Goal: Task Accomplishment & Management: Manage account settings

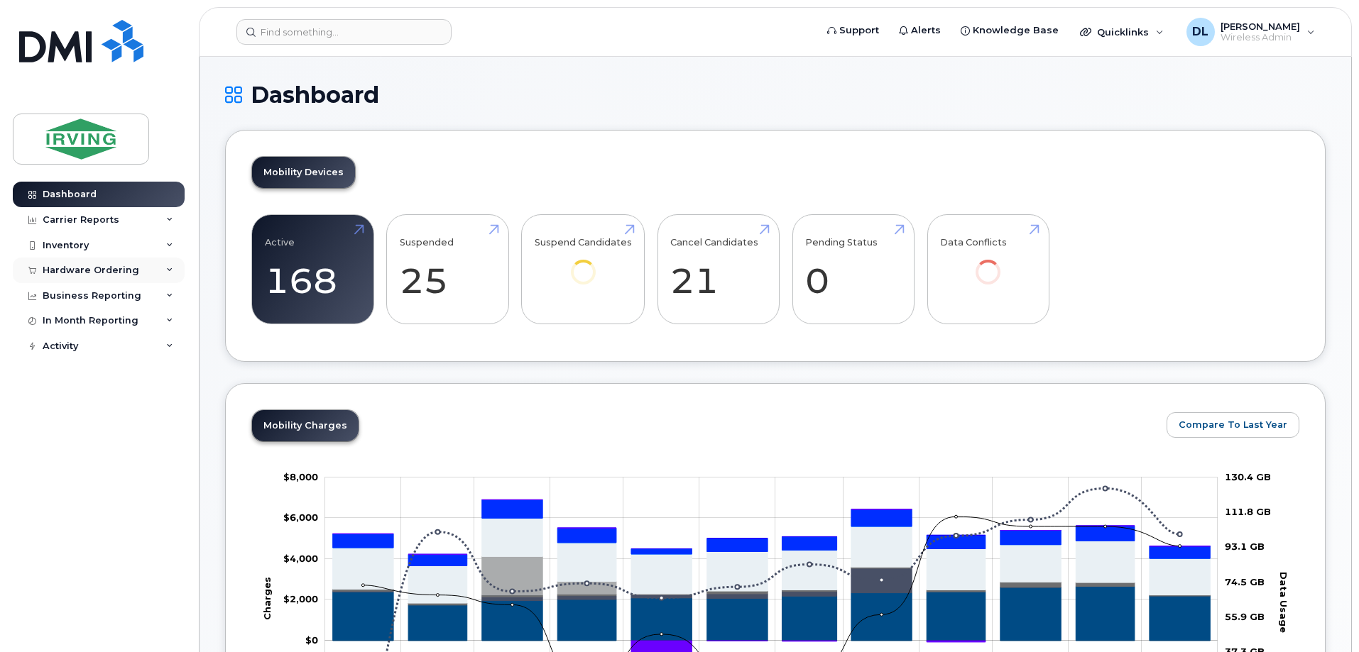
click at [73, 267] on div "Hardware Ordering" at bounding box center [91, 270] width 97 height 11
click at [57, 243] on div "Inventory" at bounding box center [66, 245] width 46 height 11
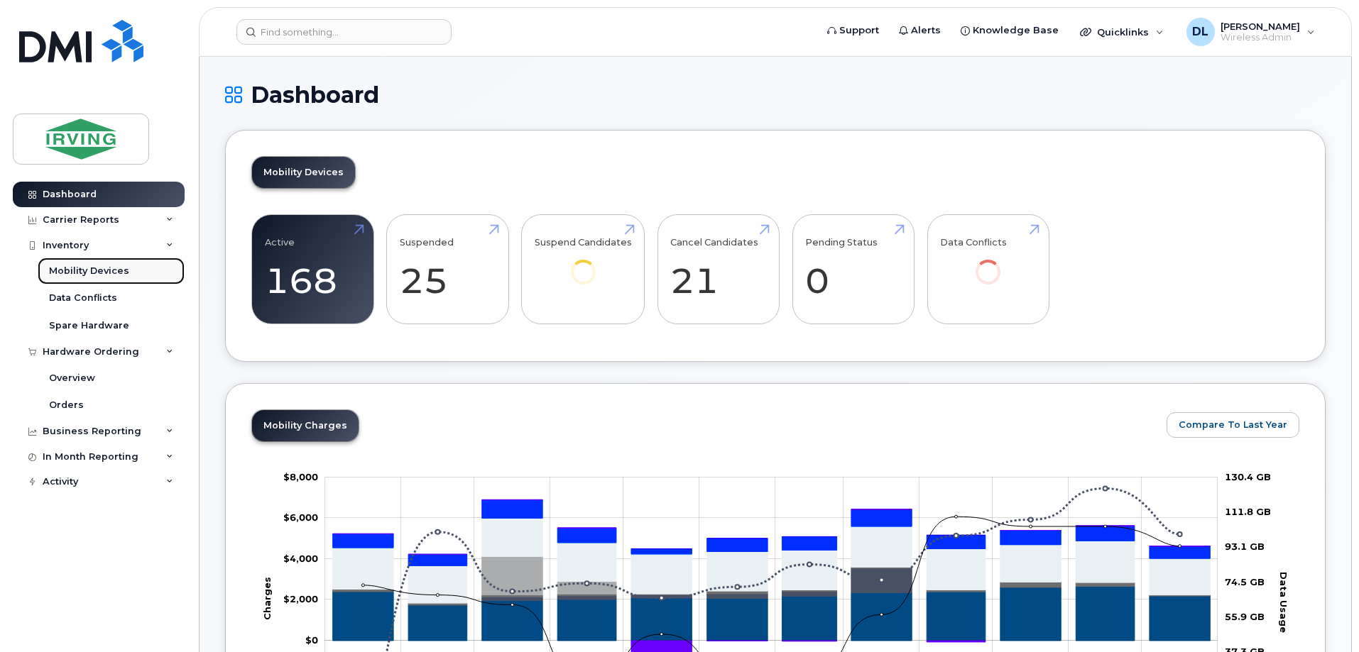
click at [66, 268] on div "Mobility Devices" at bounding box center [89, 271] width 80 height 13
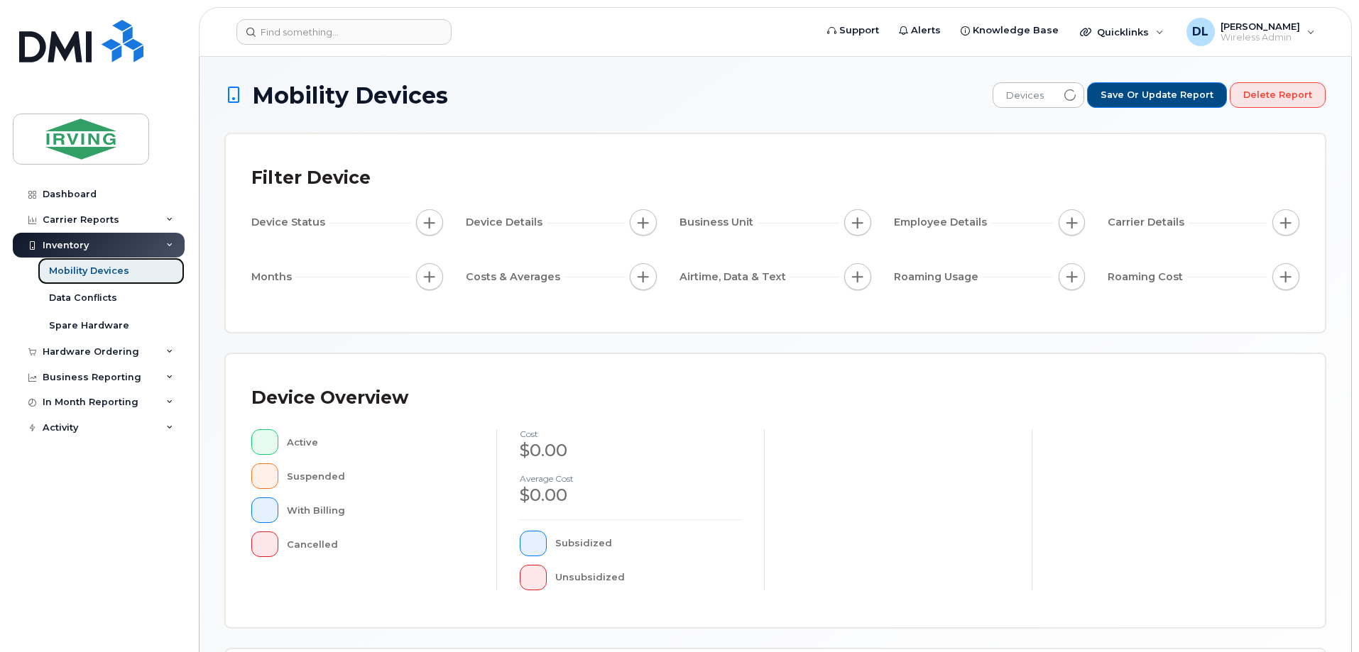
scroll to position [324, 0]
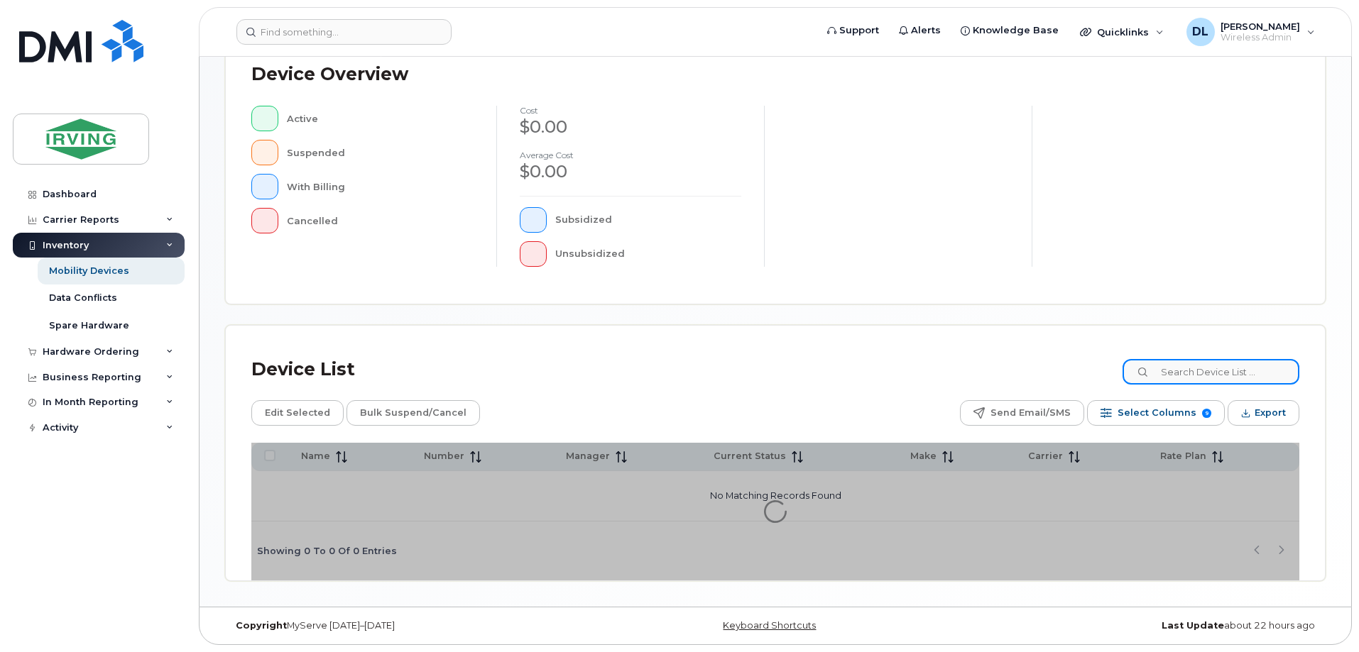
click at [1215, 383] on input at bounding box center [1210, 372] width 177 height 26
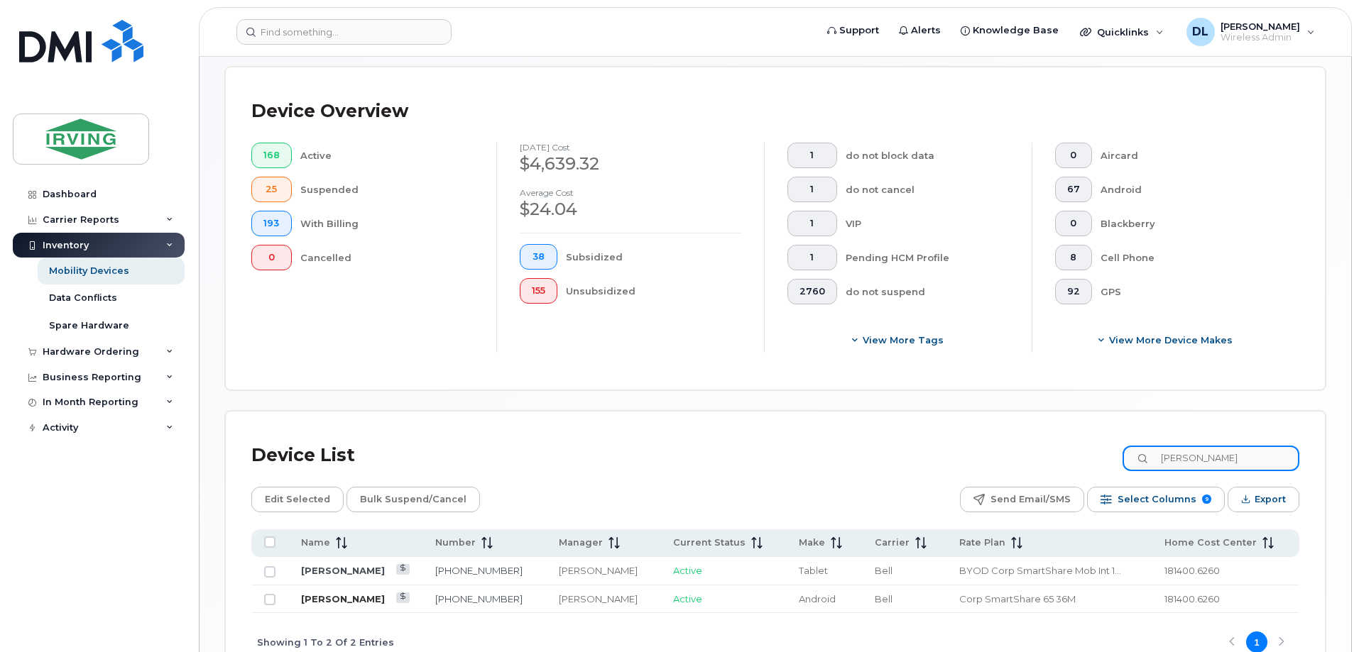
type input "lianne"
click at [327, 593] on link "[PERSON_NAME]" at bounding box center [343, 598] width 84 height 11
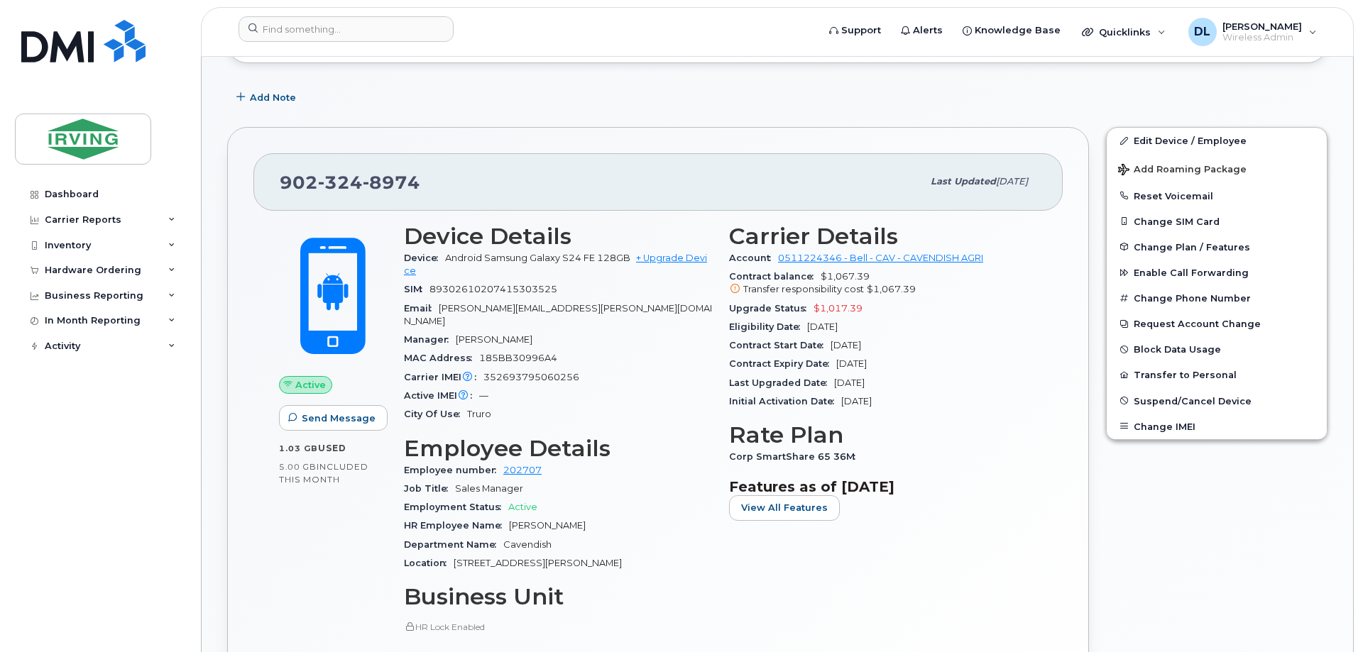
scroll to position [355, 0]
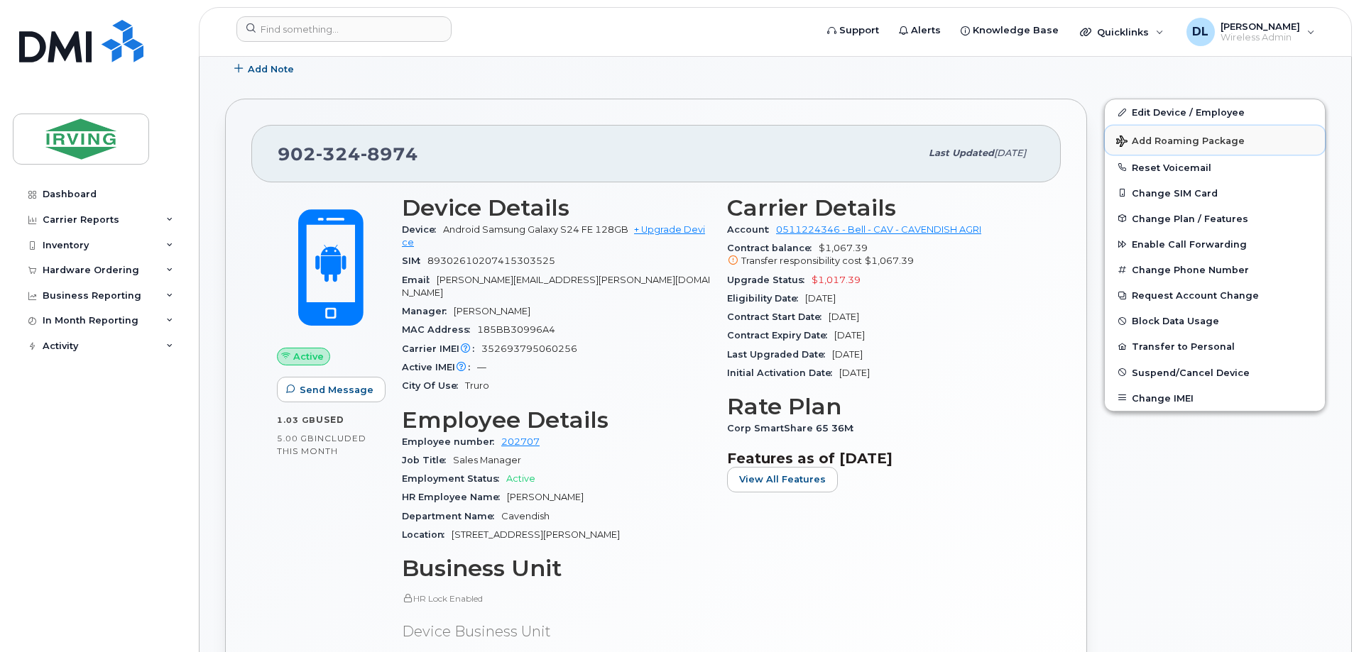
click at [1167, 139] on span "Add Roaming Package" at bounding box center [1180, 142] width 128 height 13
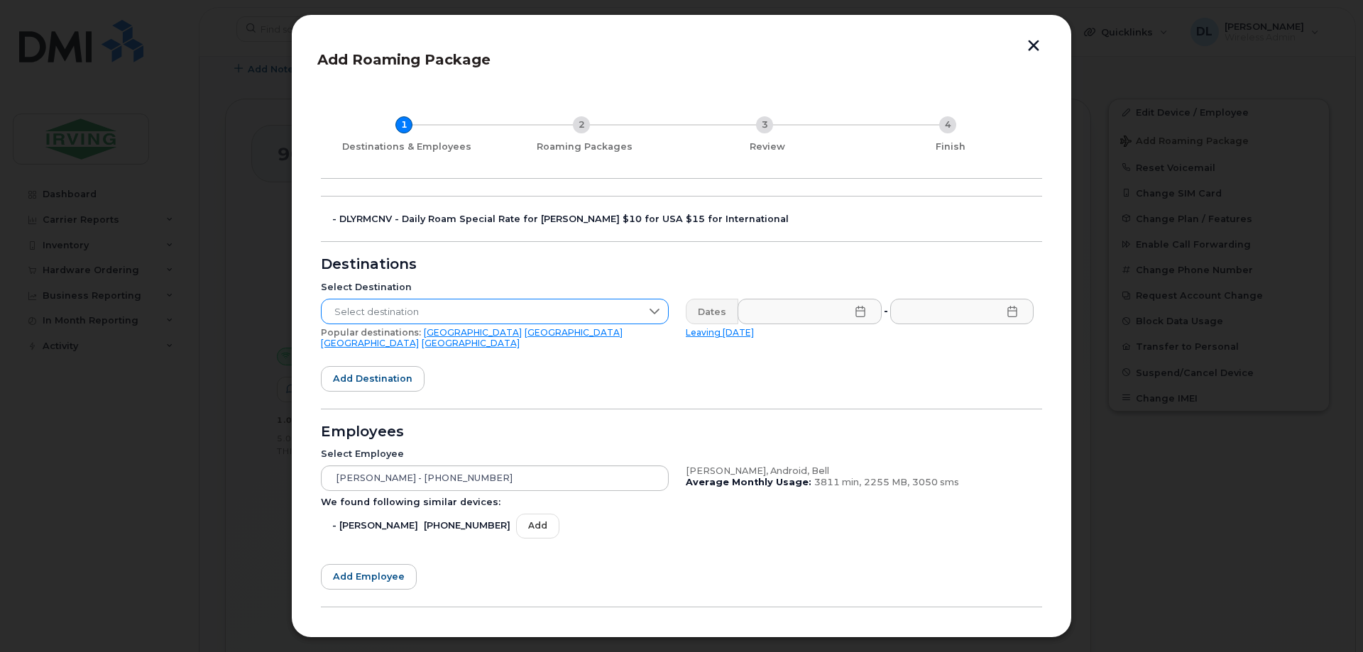
click at [362, 309] on span "Select destination" at bounding box center [481, 313] width 319 height 26
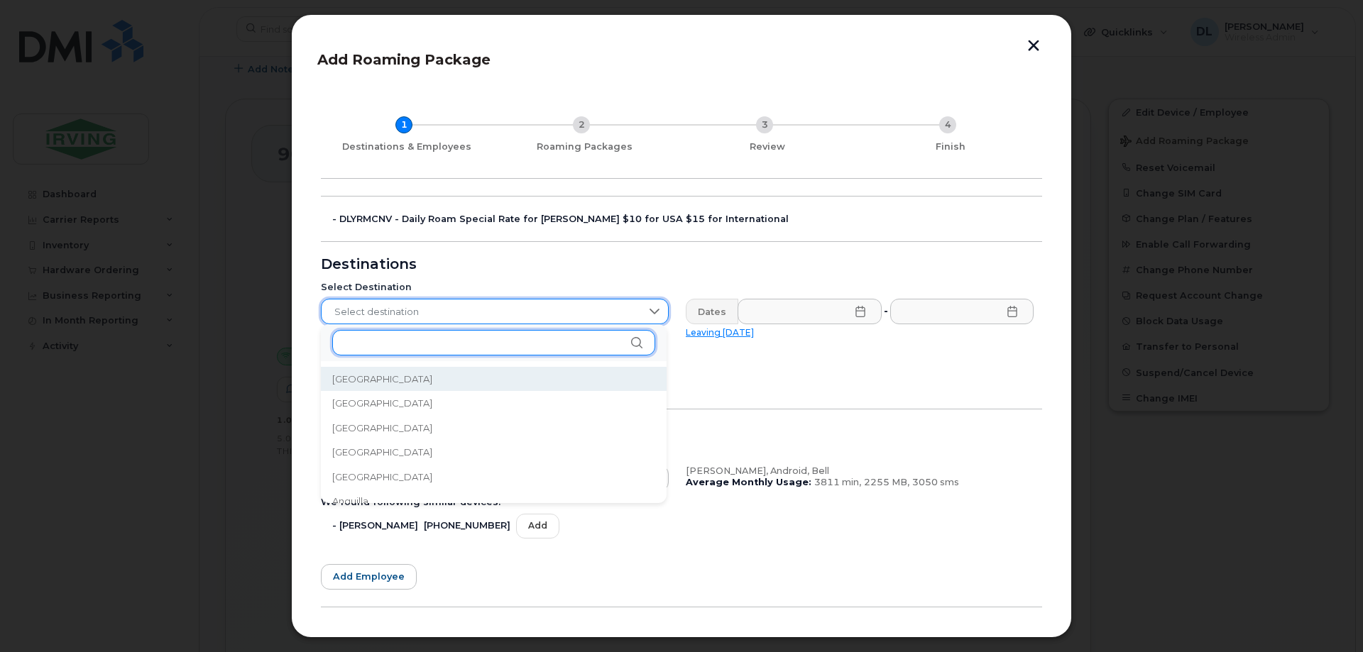
click at [406, 341] on input "text" at bounding box center [493, 343] width 323 height 26
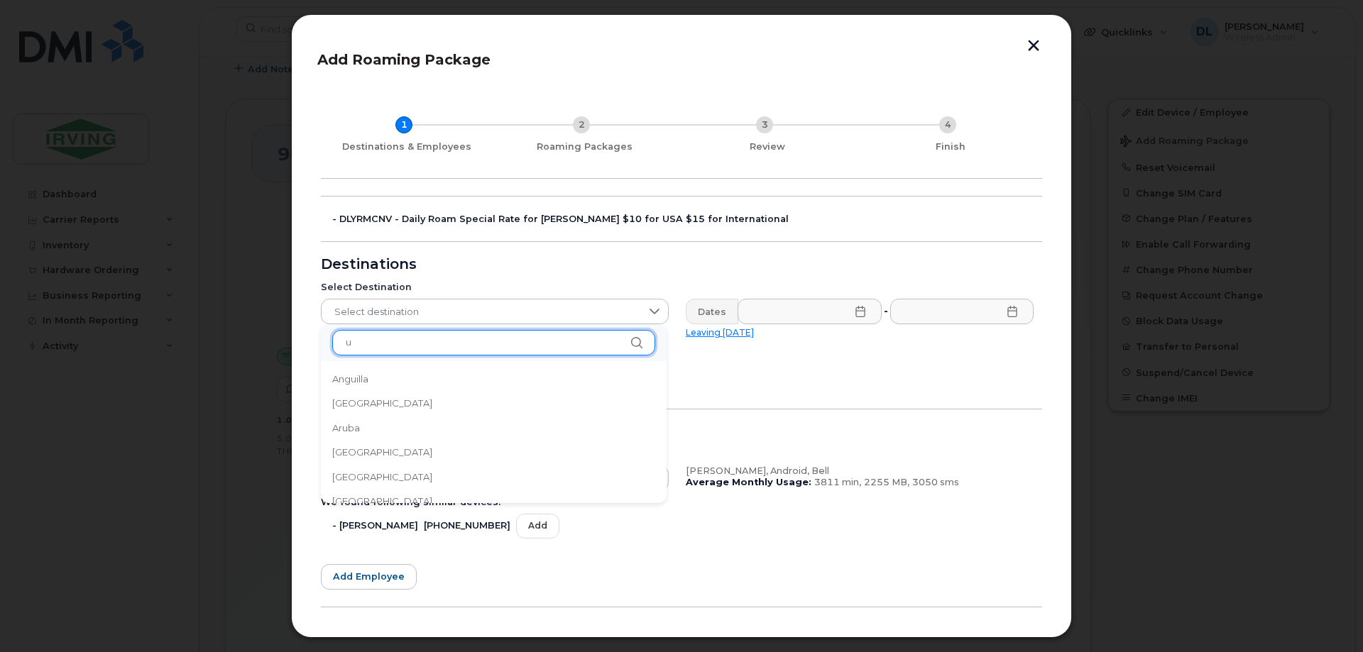
type input "un"
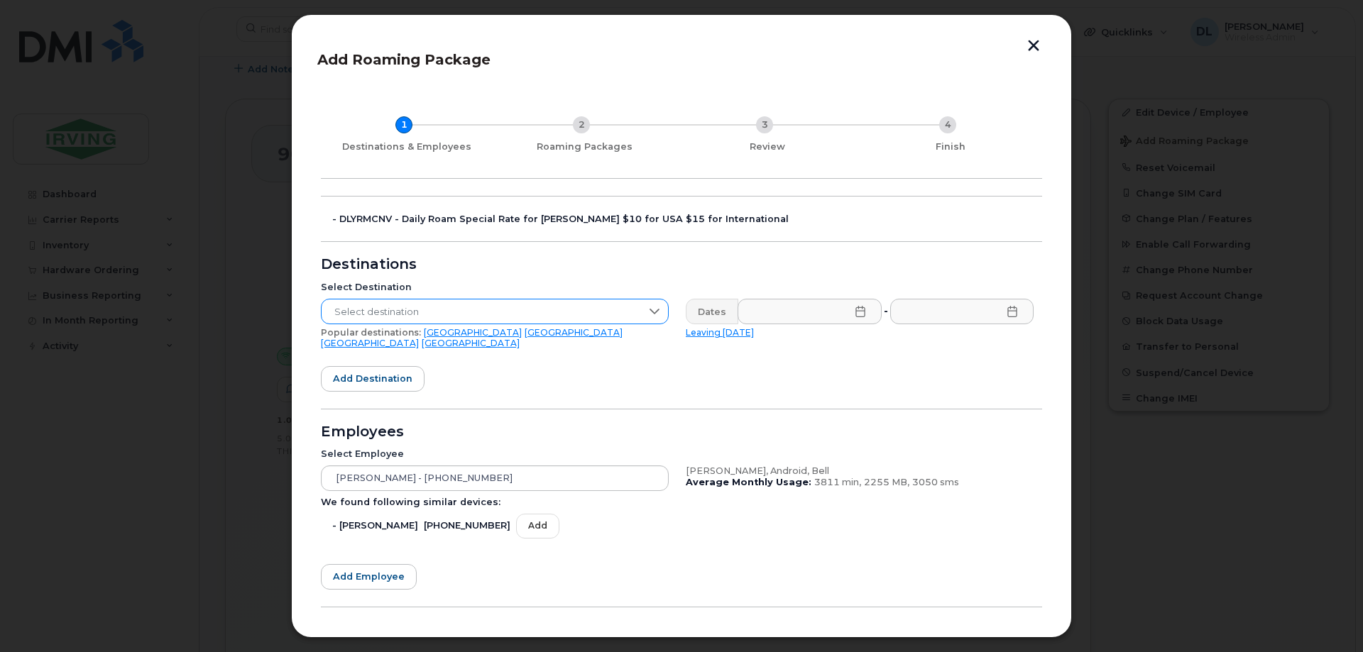
click at [406, 319] on span "Select destination" at bounding box center [481, 313] width 319 height 26
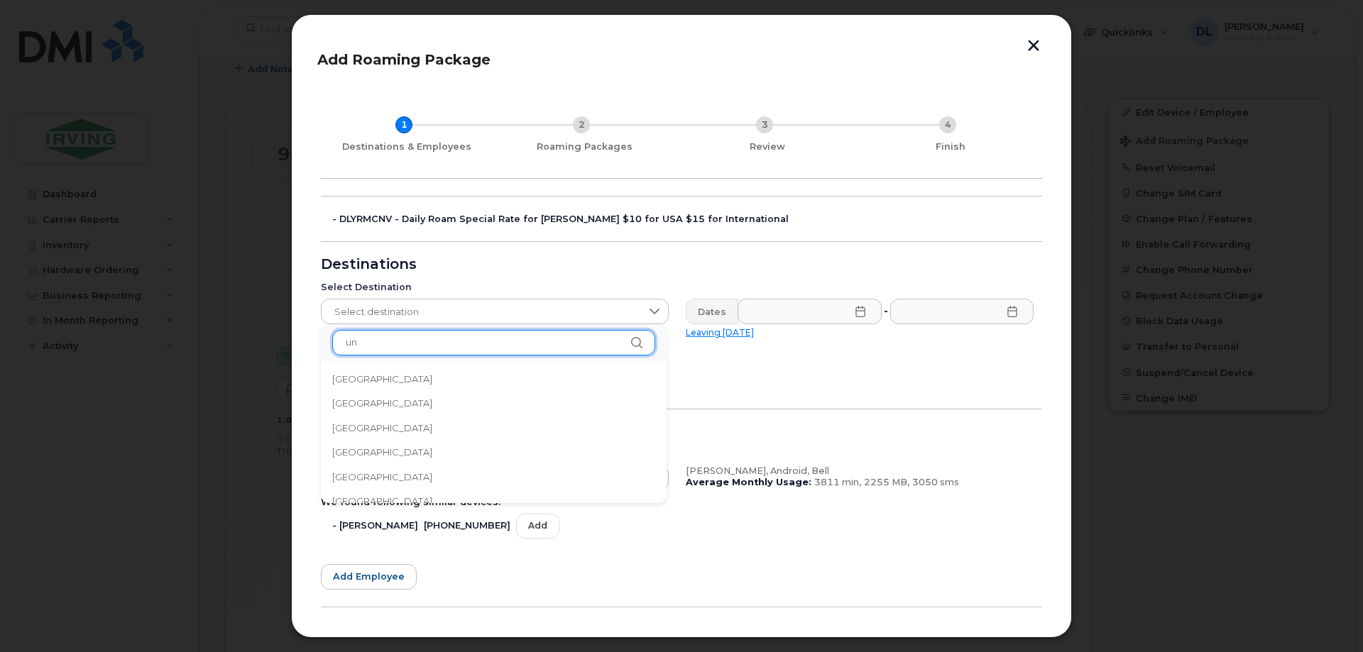
click at [438, 341] on input "un" at bounding box center [493, 343] width 323 height 26
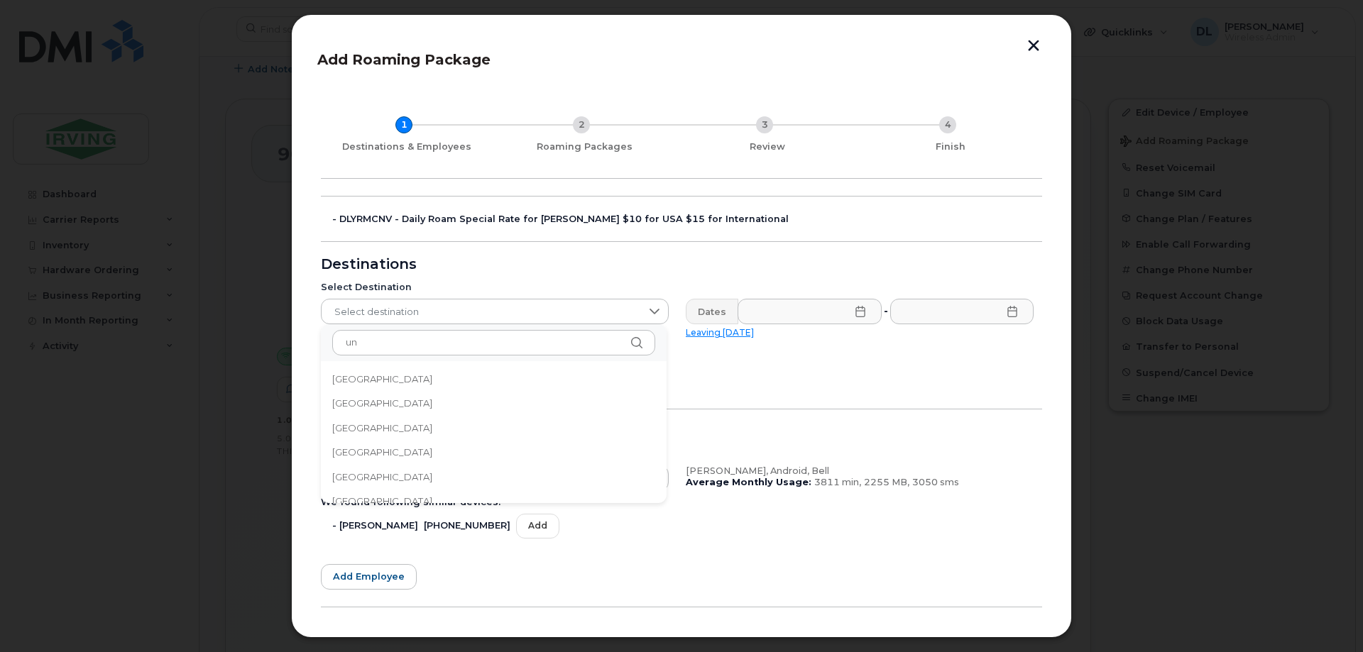
click at [638, 344] on icon at bounding box center [636, 342] width 11 height 11
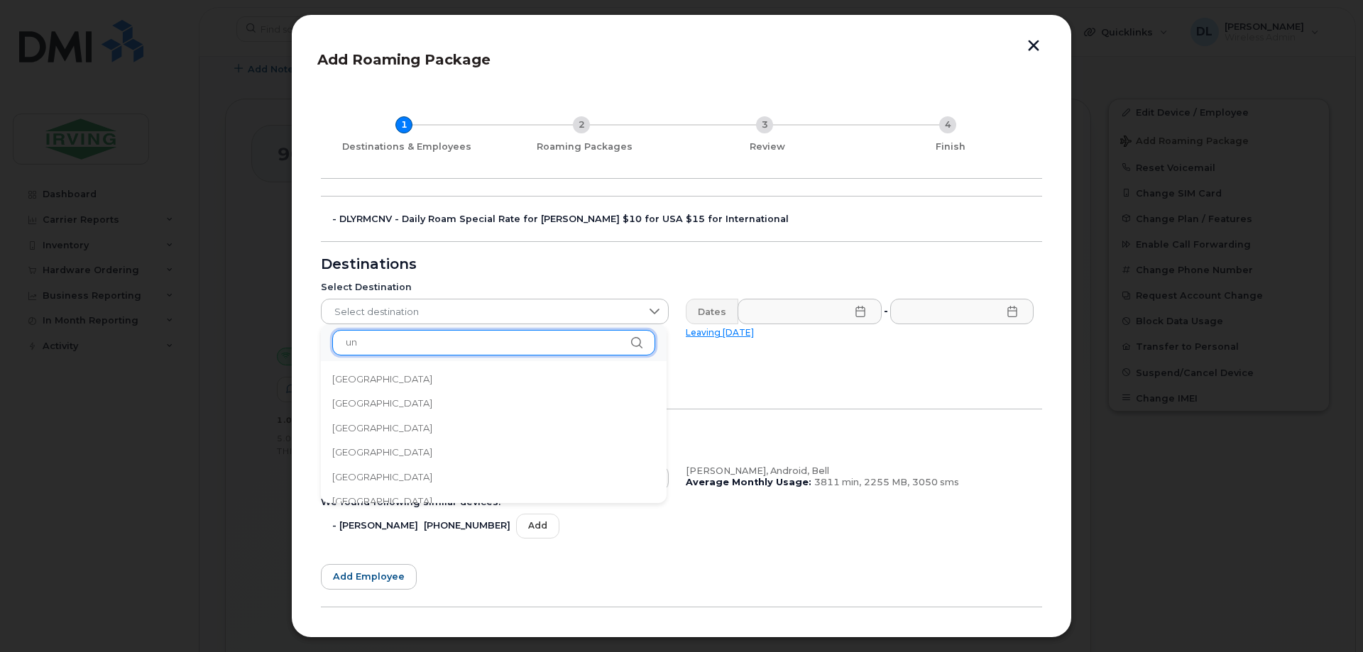
click at [415, 346] on input "un" at bounding box center [493, 343] width 323 height 26
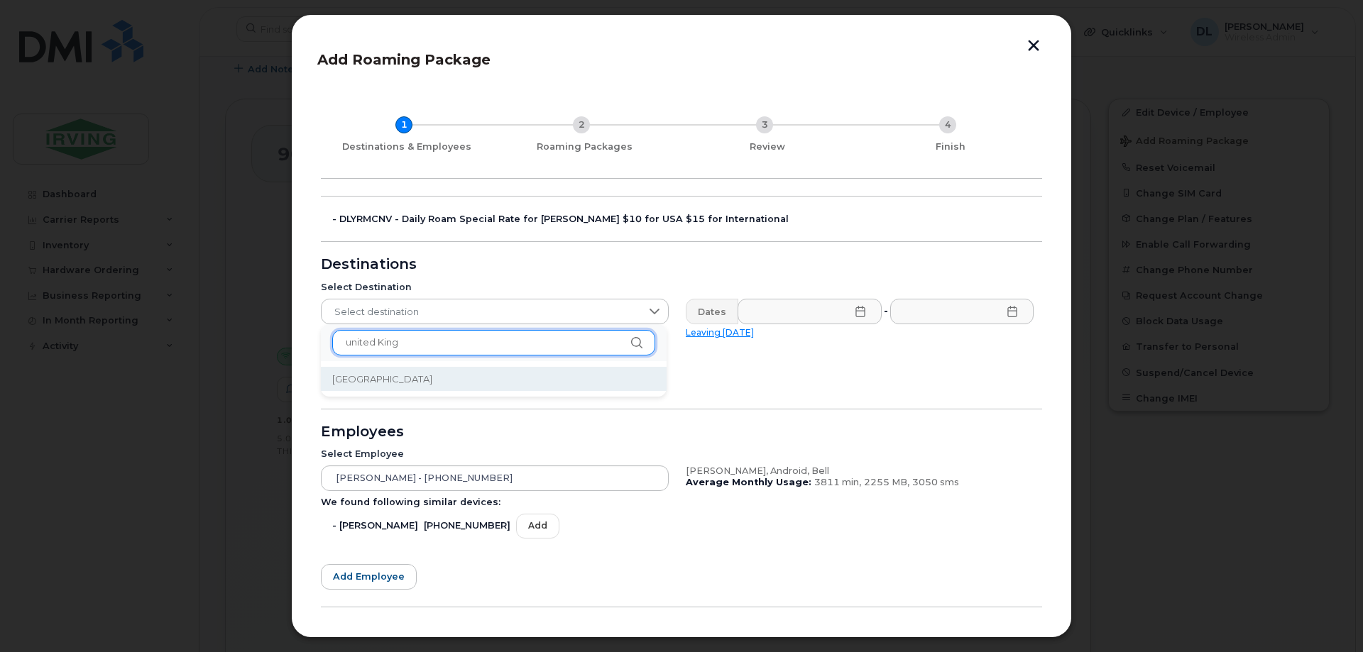
type input "united King"
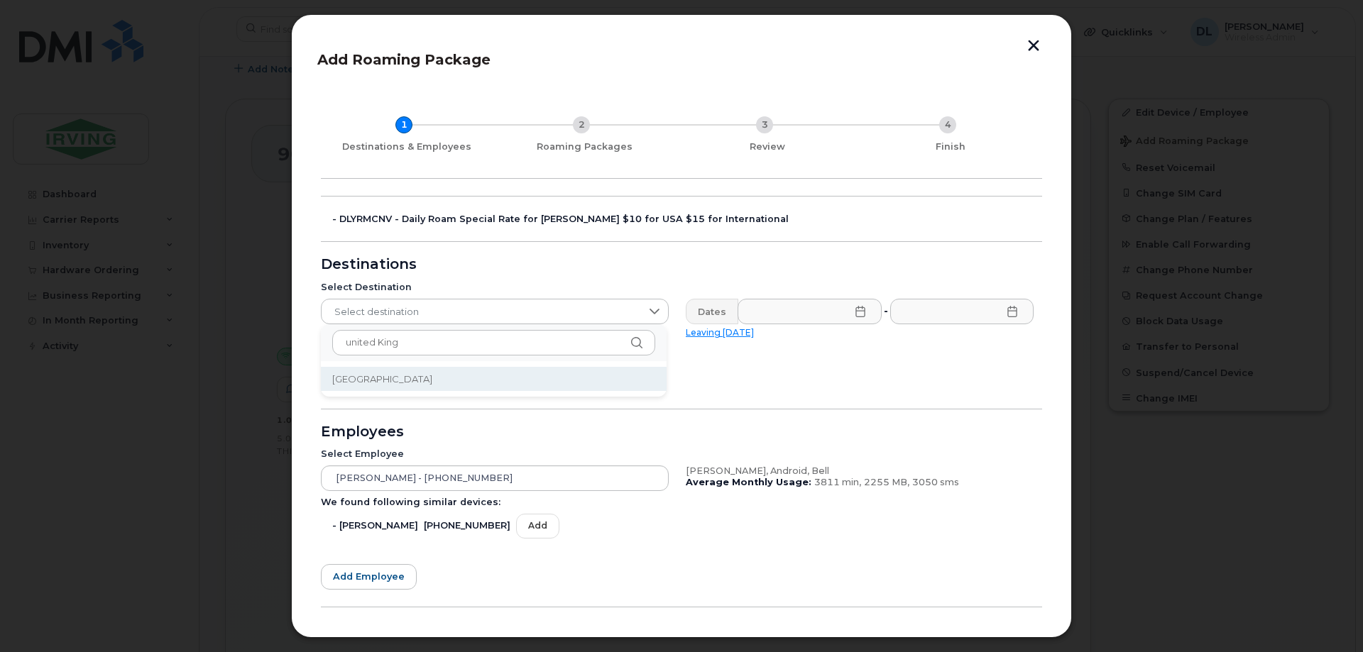
click at [387, 382] on span "[GEOGRAPHIC_DATA]" at bounding box center [382, 379] width 100 height 13
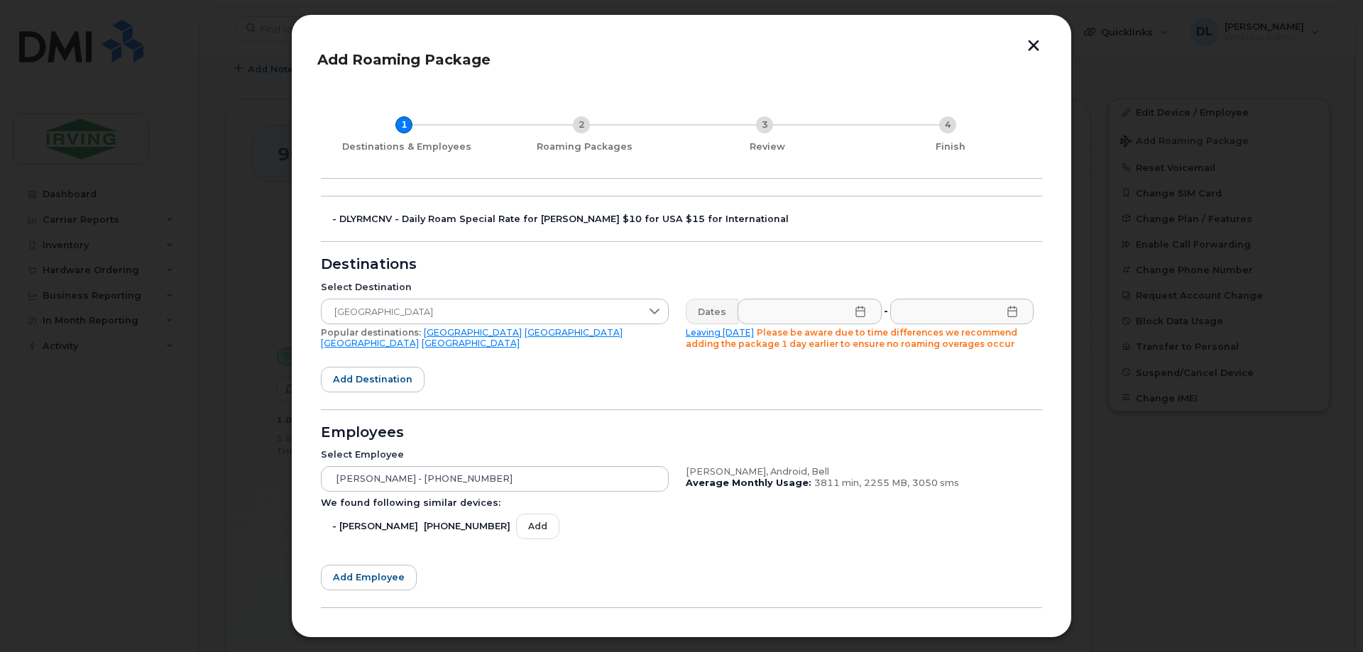
click at [857, 308] on icon at bounding box center [859, 311] width 9 height 11
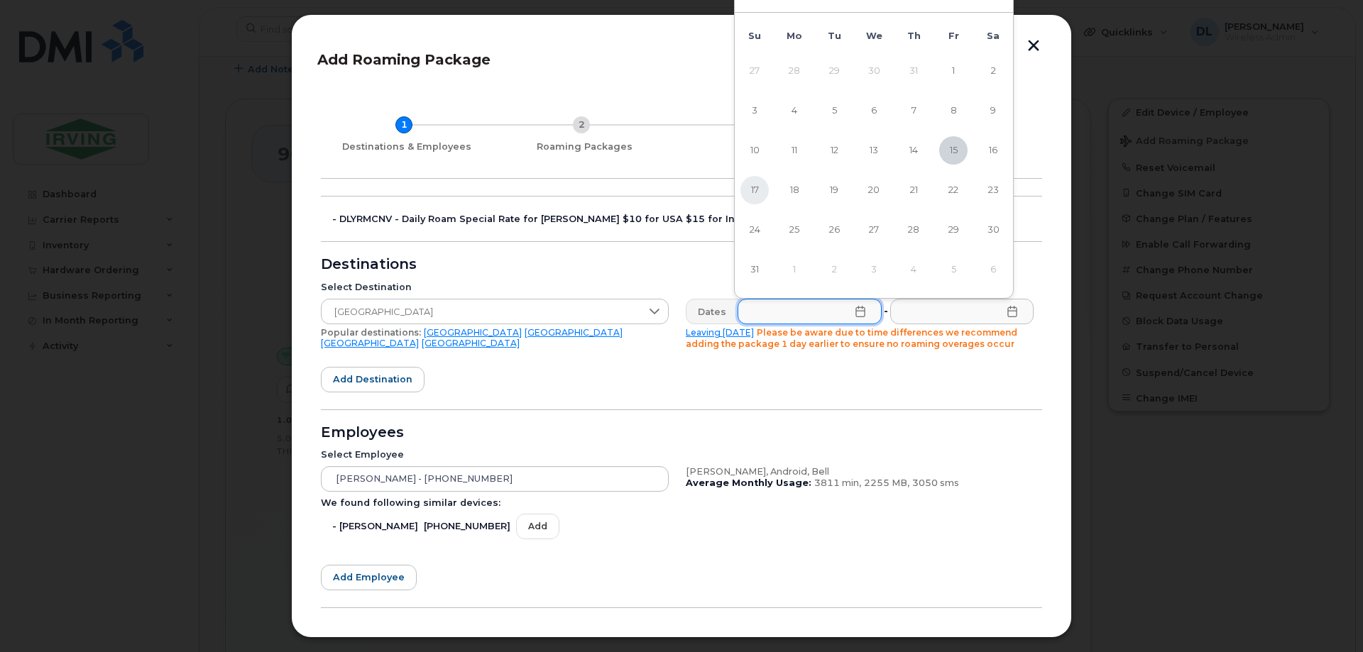
click at [758, 188] on span "17" at bounding box center [754, 190] width 28 height 28
type input "[DATE]"
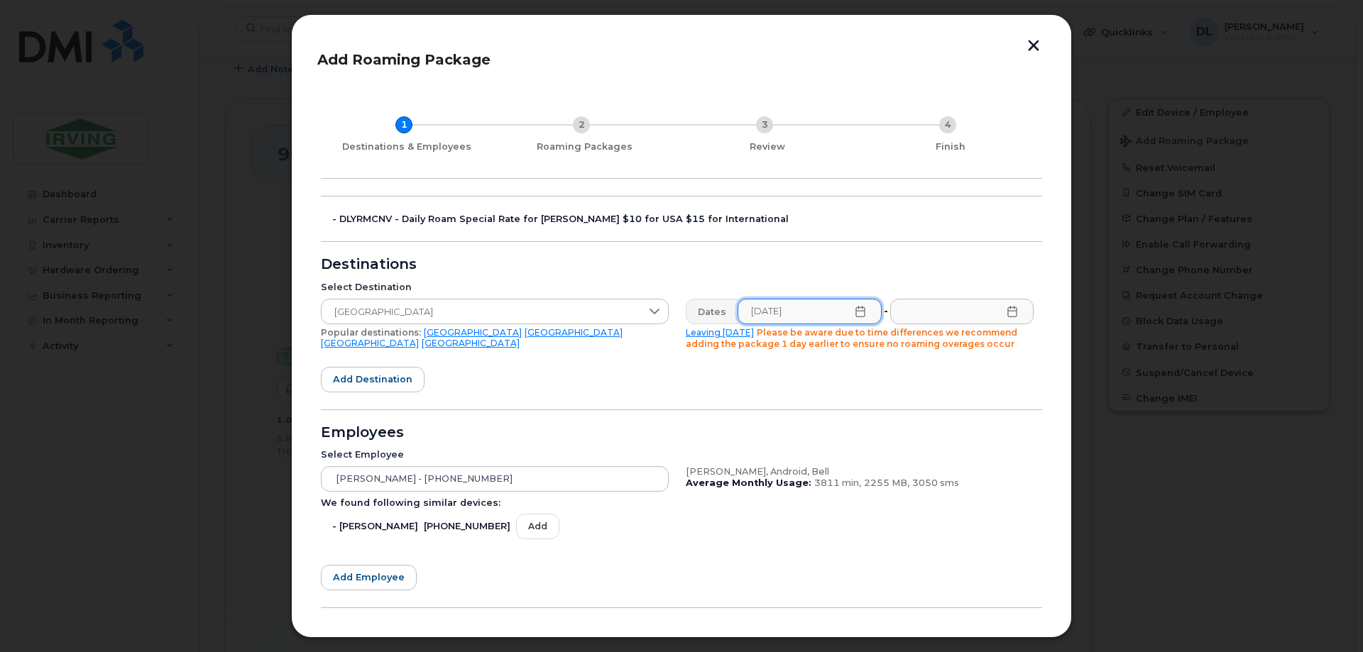
click at [1012, 314] on icon at bounding box center [1012, 311] width 11 height 11
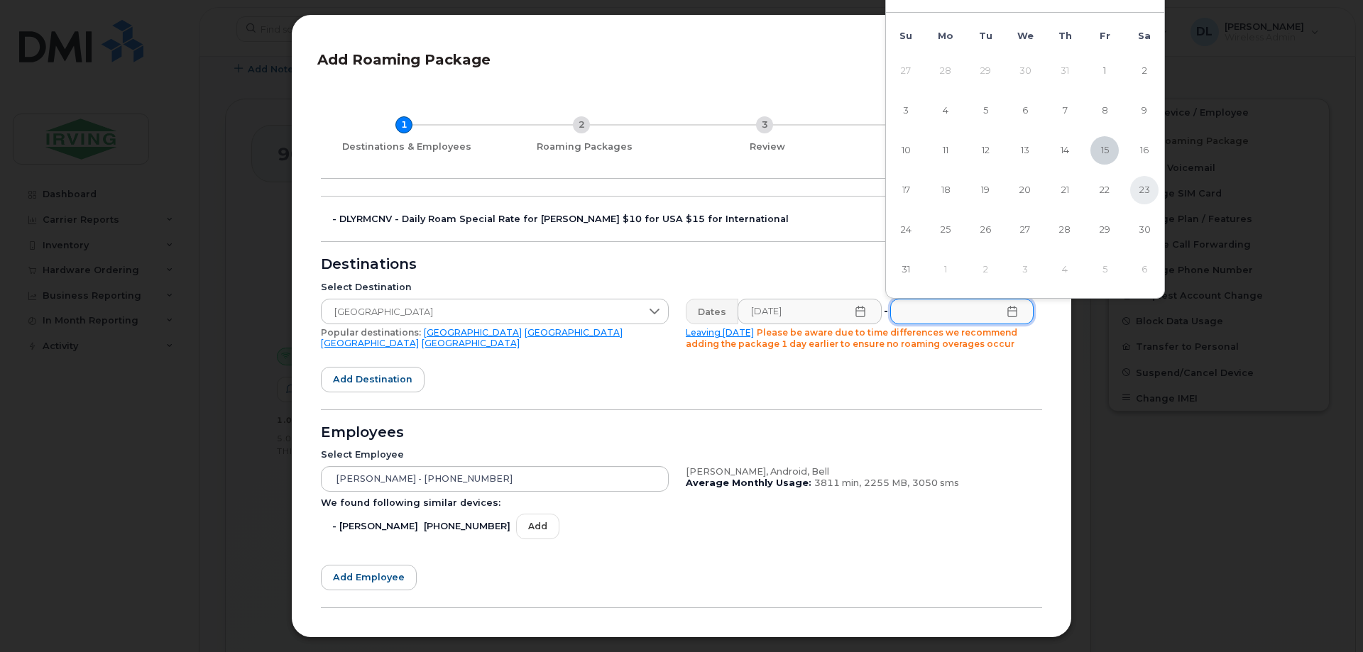
click at [1149, 190] on span "23" at bounding box center [1144, 190] width 28 height 28
type input "[DATE]"
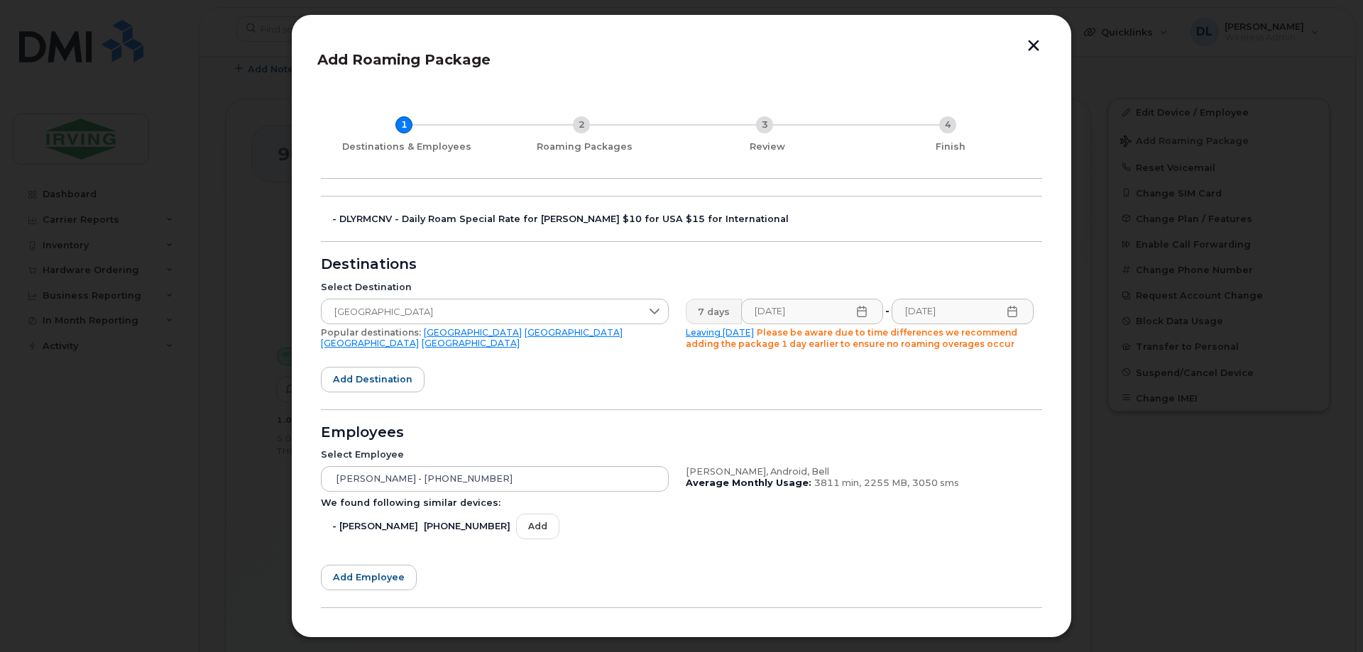
click at [523, 380] on form "- DLYRMCNV - Daily Roam Special Rate for [PERSON_NAME] $10 for USA $15 for Inte…" at bounding box center [681, 432] width 721 height 472
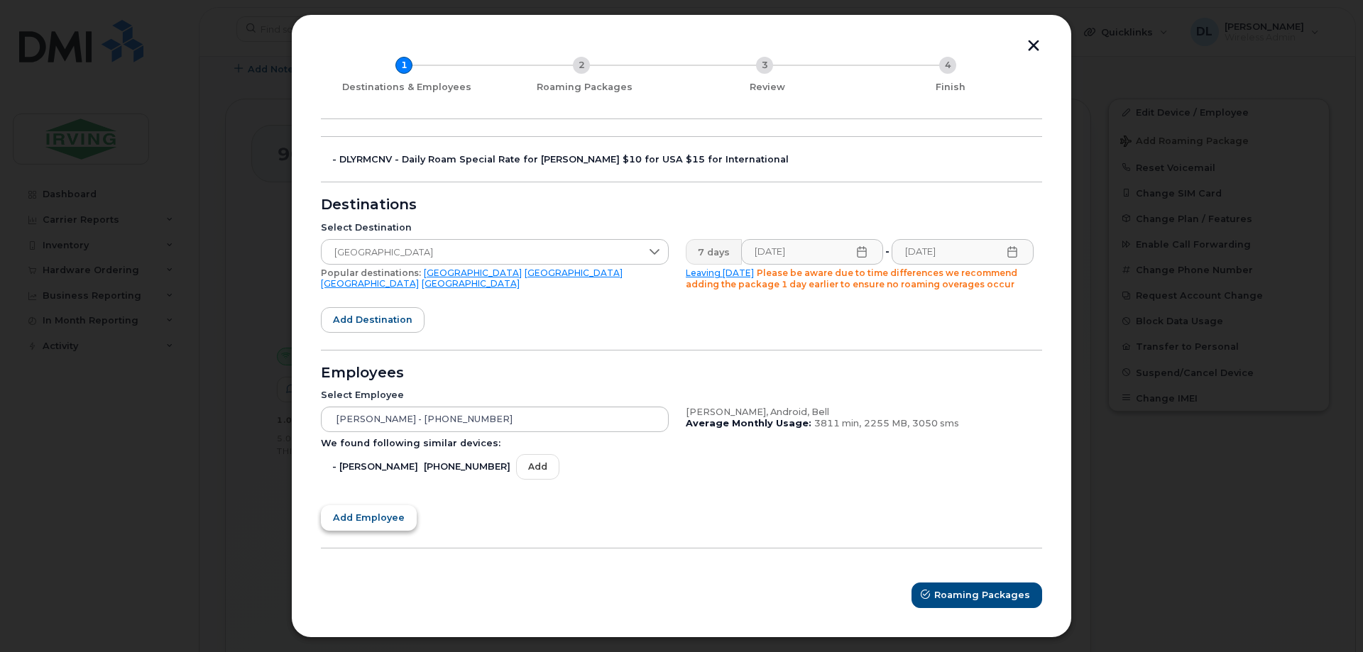
click at [363, 517] on span "Add employee" at bounding box center [369, 517] width 72 height 13
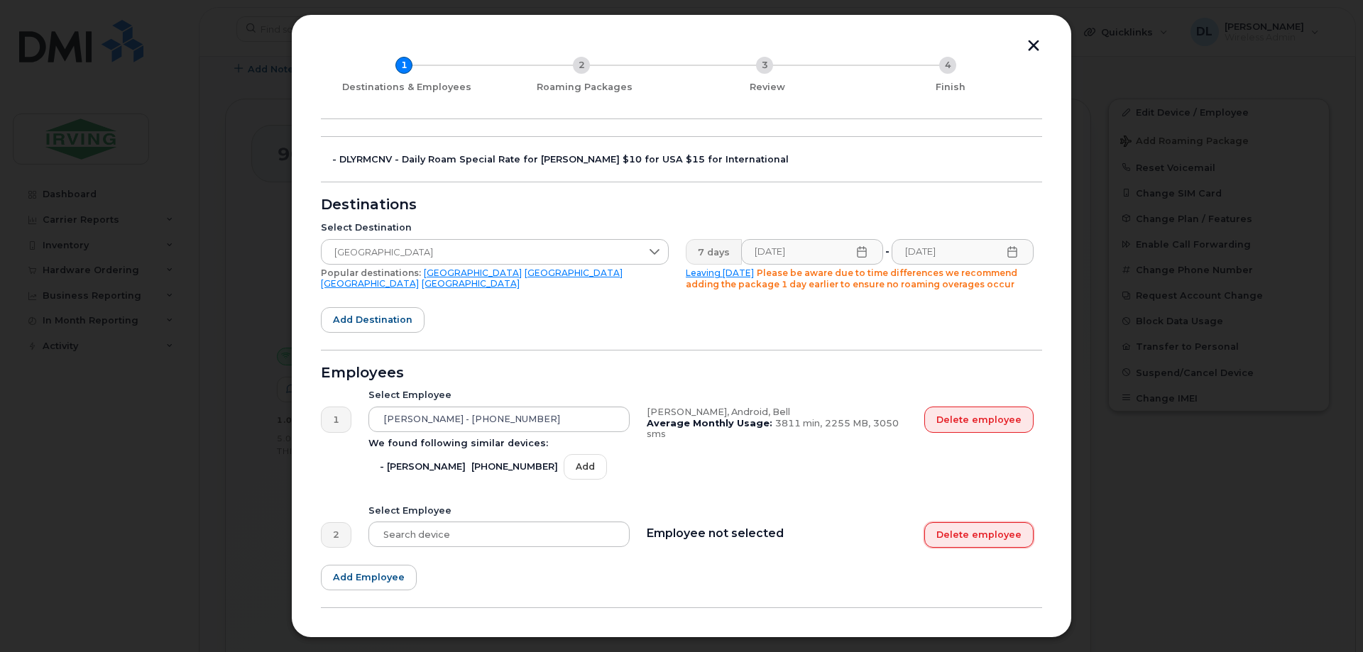
click at [968, 535] on button "Delete employee" at bounding box center [978, 535] width 109 height 26
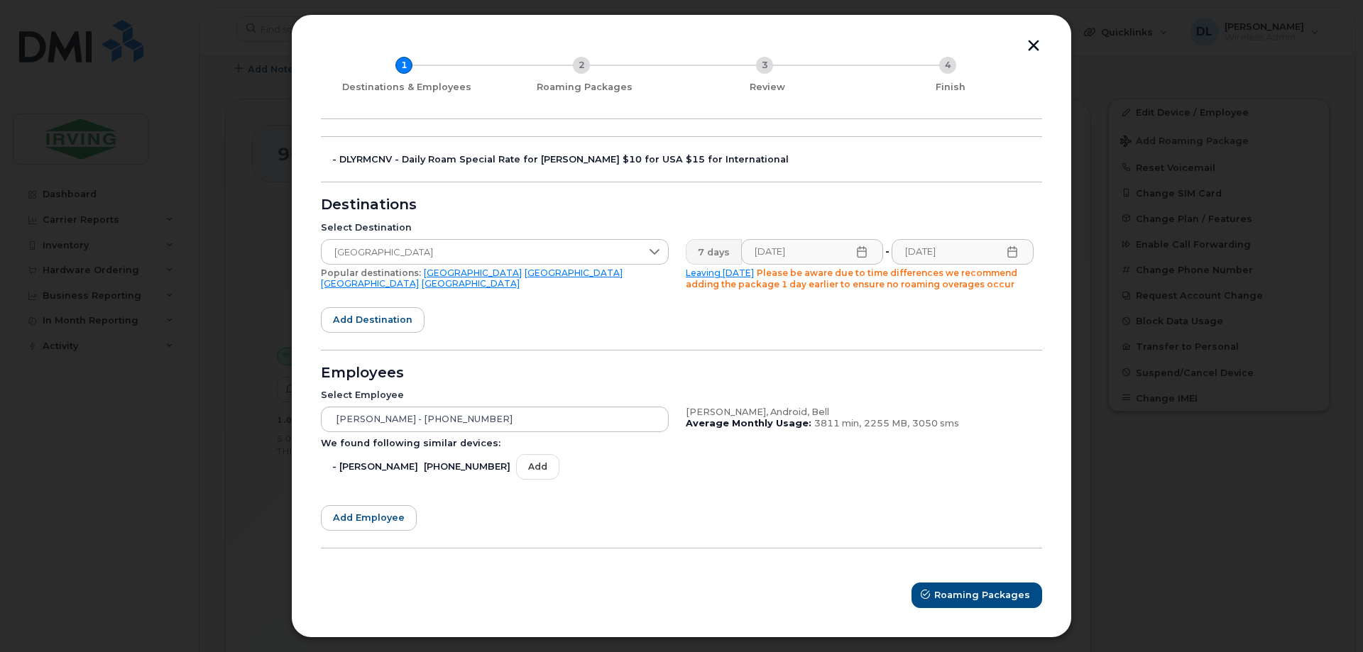
click at [1009, 253] on icon at bounding box center [1012, 251] width 11 height 11
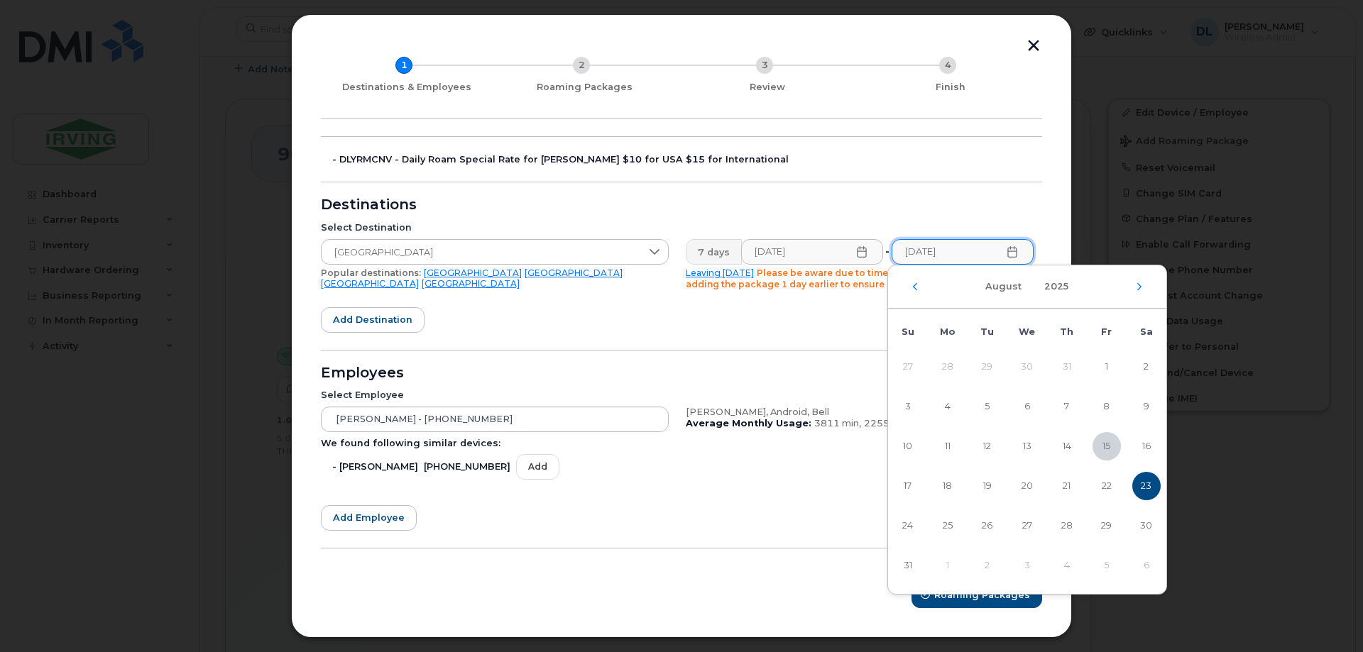
click at [1007, 253] on icon at bounding box center [1012, 251] width 11 height 11
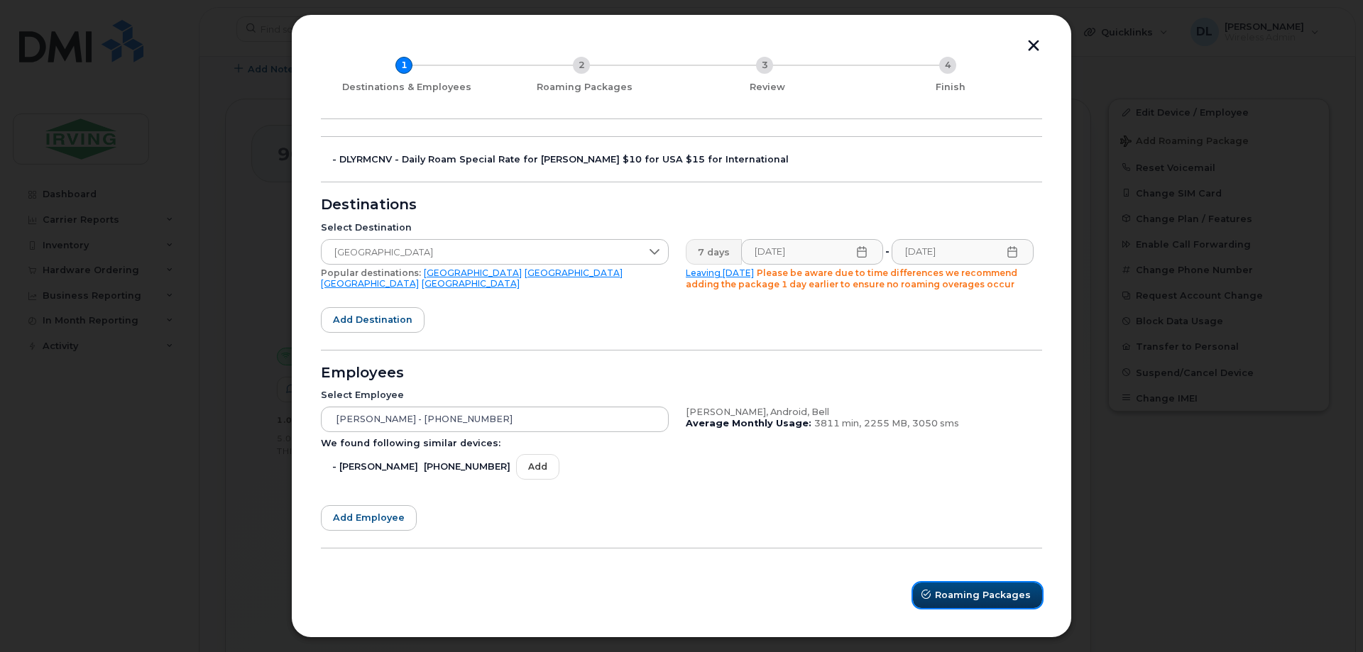
click at [971, 586] on button "Roaming Packages" at bounding box center [977, 596] width 129 height 26
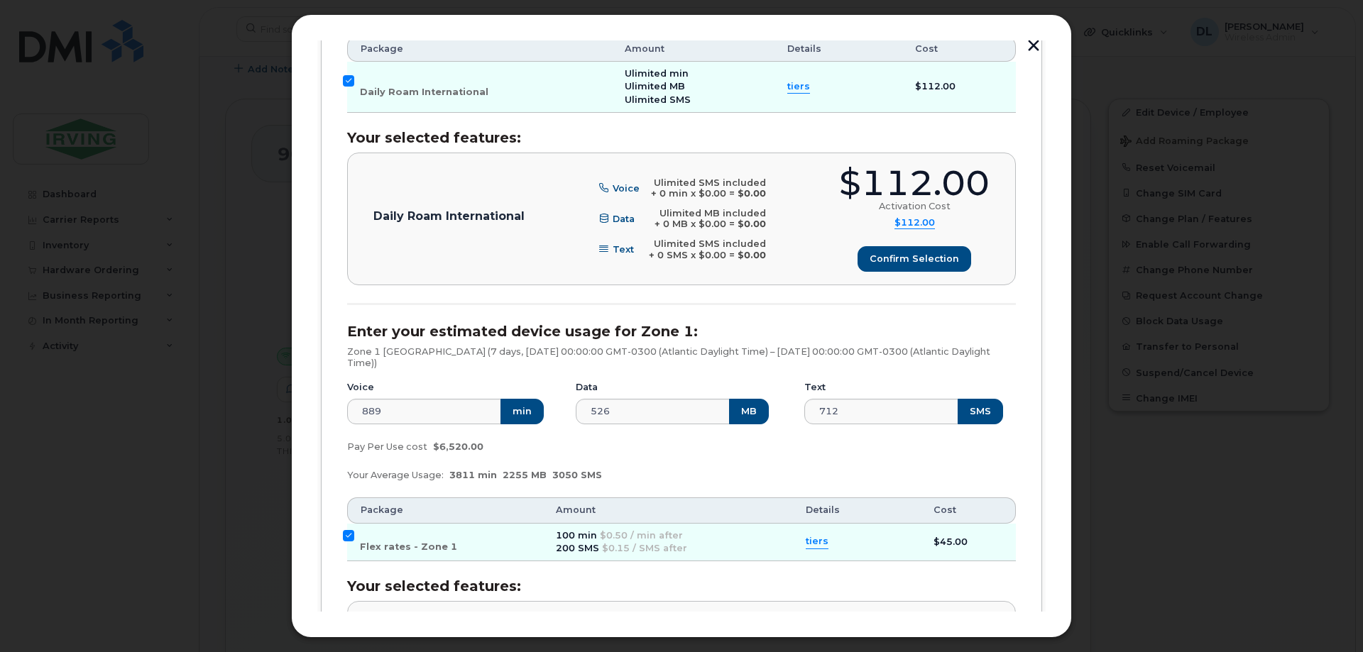
scroll to position [426, 0]
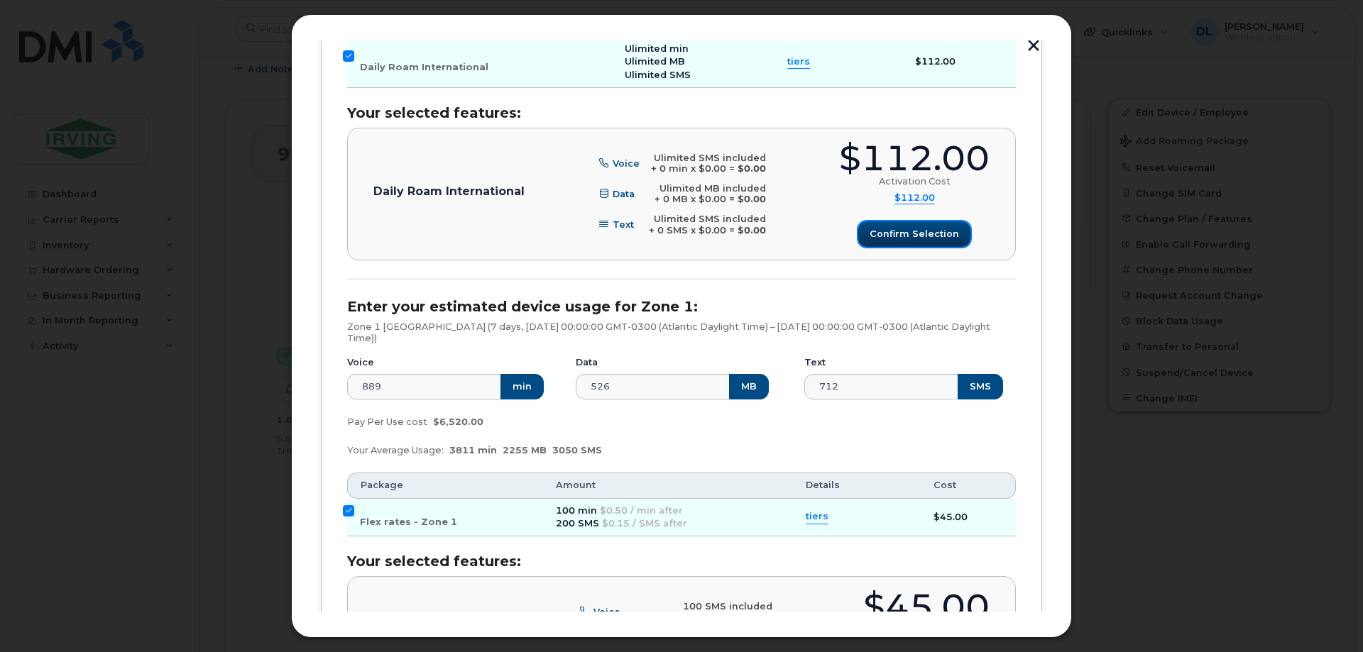
click at [899, 228] on span "Confirm selection" at bounding box center [914, 233] width 89 height 13
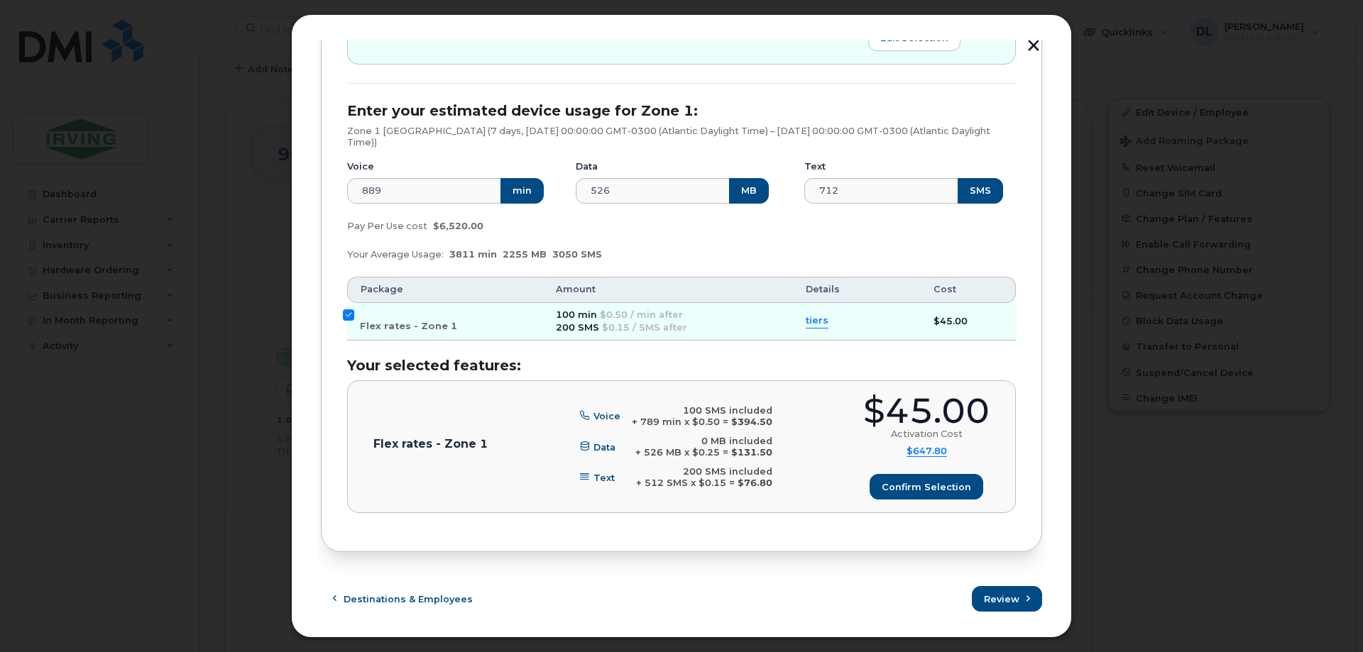
scroll to position [625, 0]
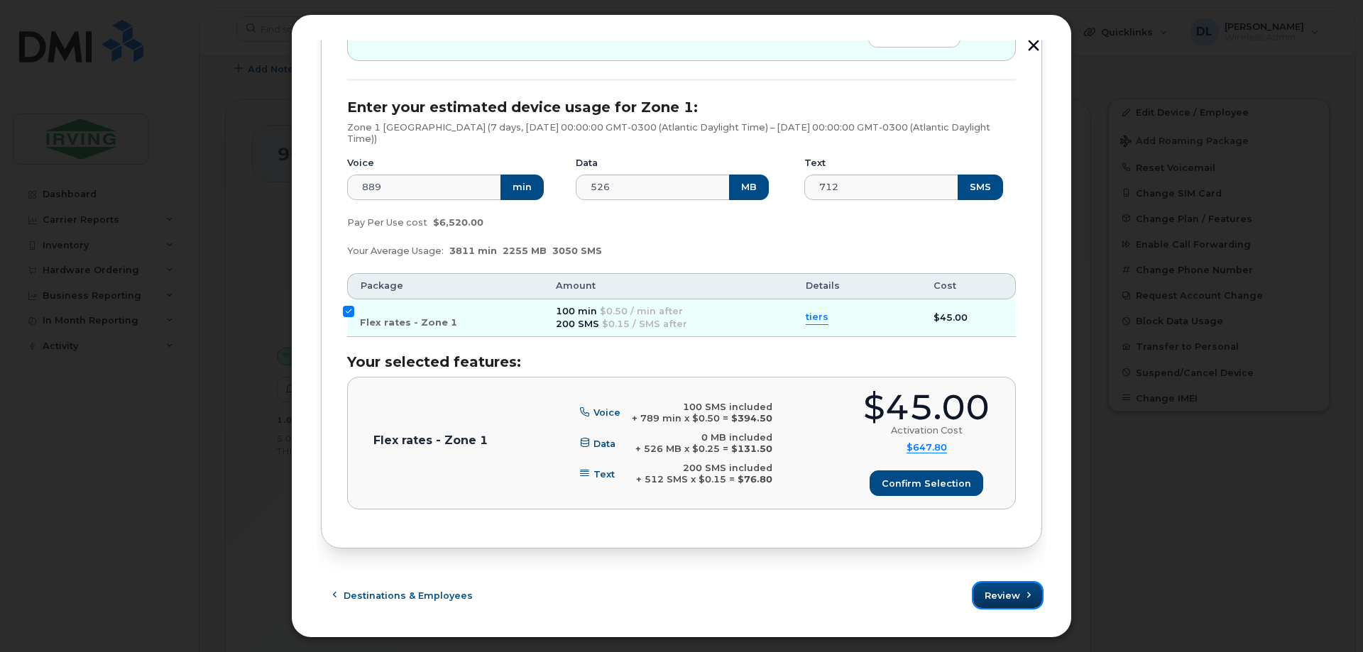
click at [1002, 589] on span "Review" at bounding box center [1002, 595] width 35 height 13
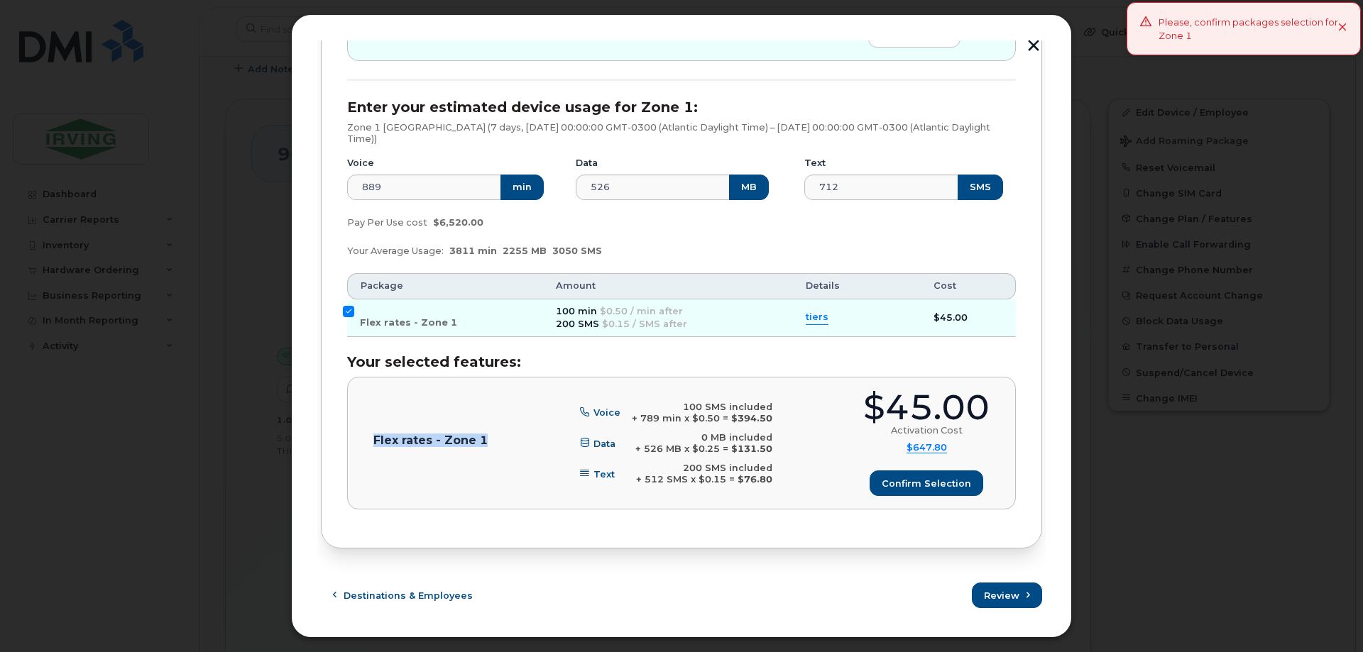
drag, startPoint x: 483, startPoint y: 440, endPoint x: 336, endPoint y: 439, distance: 146.2
click at [336, 439] on div "[PERSON_NAME] (902-324-8974), Android, Bell Enter your estimated device usage f…" at bounding box center [681, 68] width 721 height 961
click at [346, 311] on input "Flex rates - Zone 1" at bounding box center [348, 311] width 11 height 11
checkbox input "false"
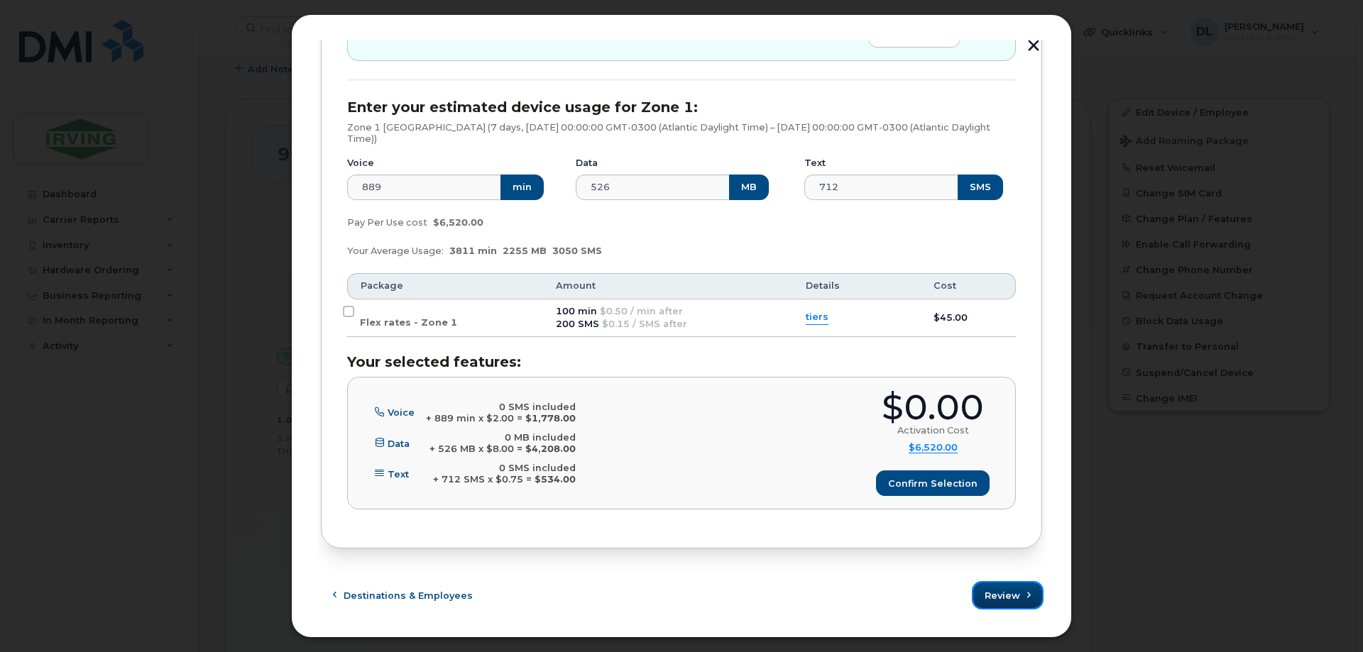
click at [1000, 593] on span "Review" at bounding box center [1002, 595] width 35 height 13
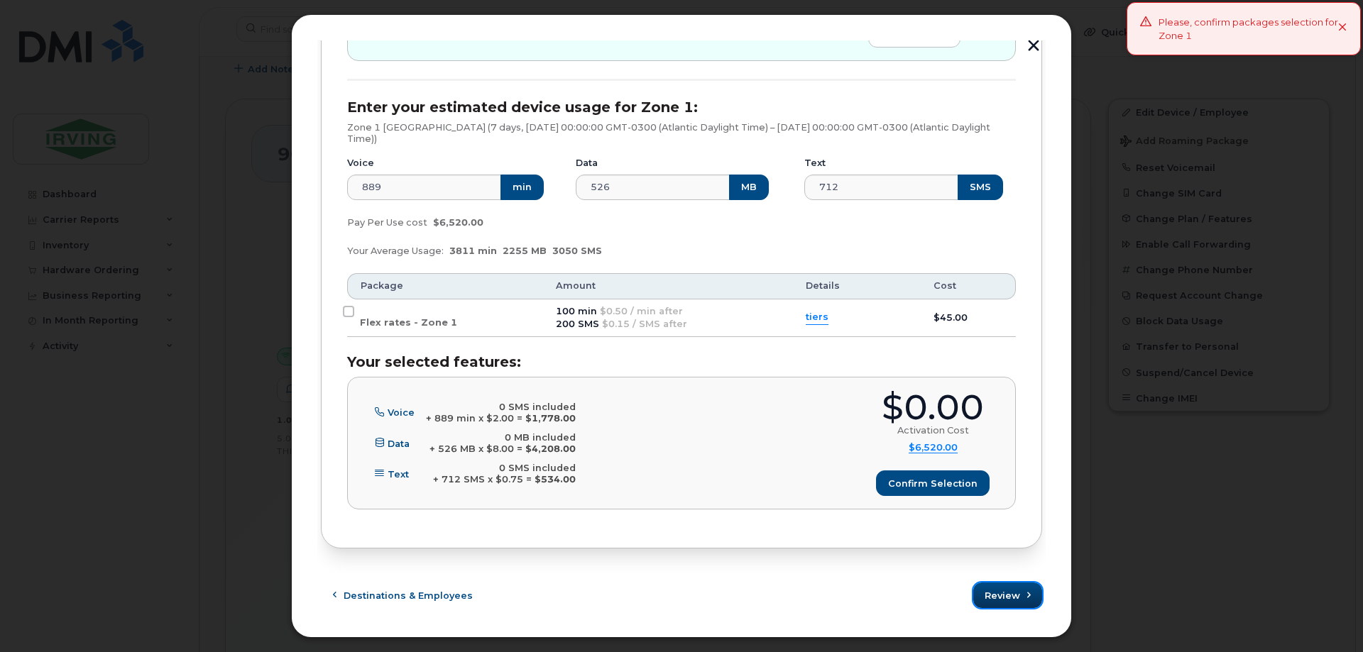
click at [1000, 593] on span "Review" at bounding box center [1002, 595] width 35 height 13
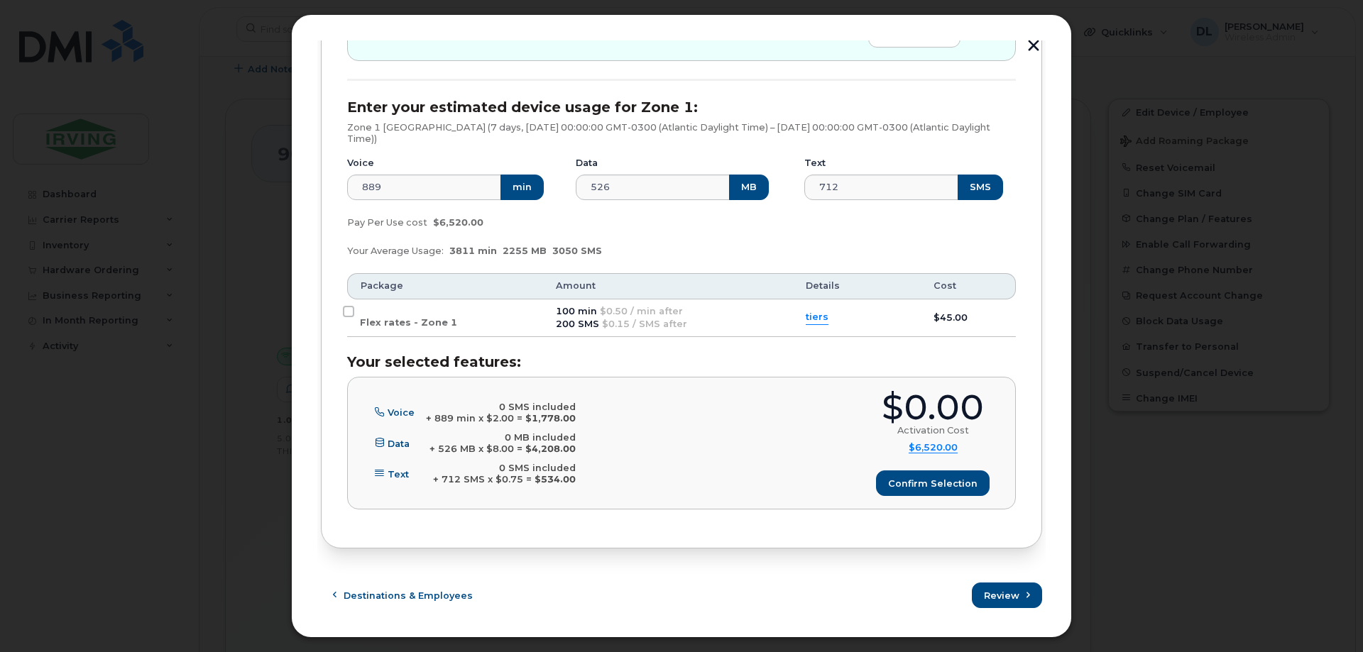
click at [1034, 43] on button "button" at bounding box center [1033, 47] width 21 height 15
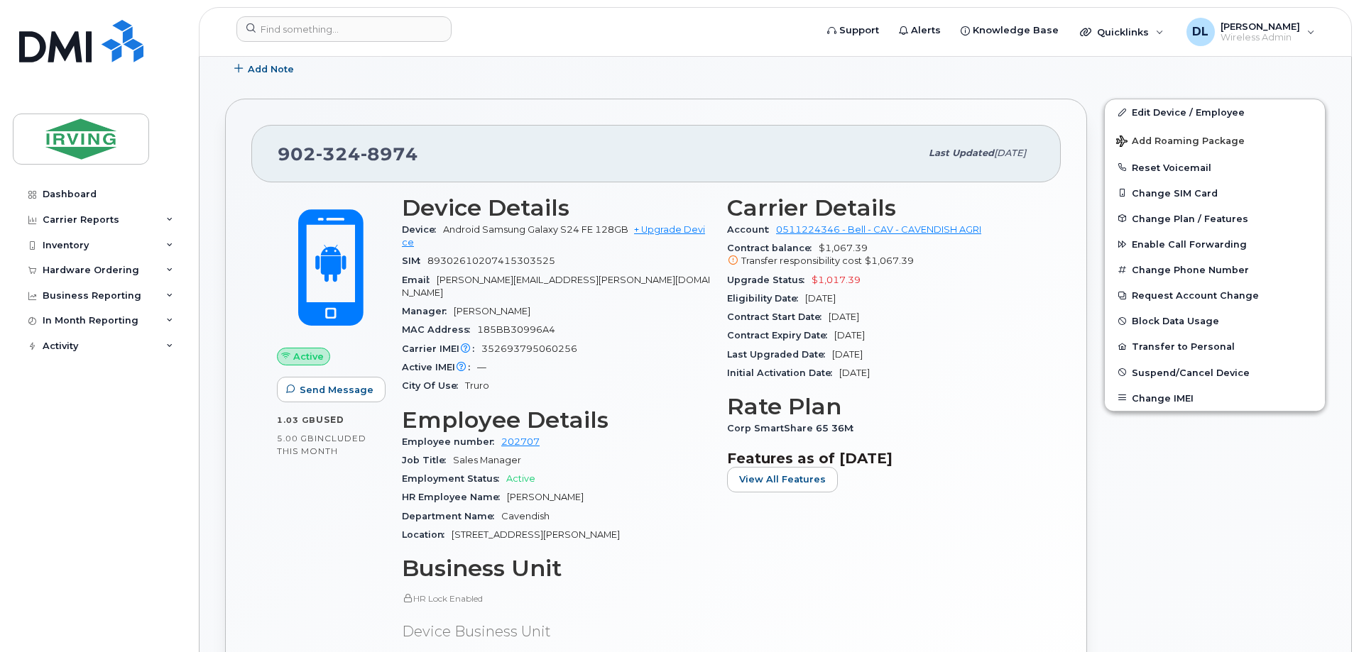
click at [934, 561] on div "Carrier Details Account 0511224346 - Bell - CAV - CAVENDISH AGRI Contract balan…" at bounding box center [880, 437] width 325 height 500
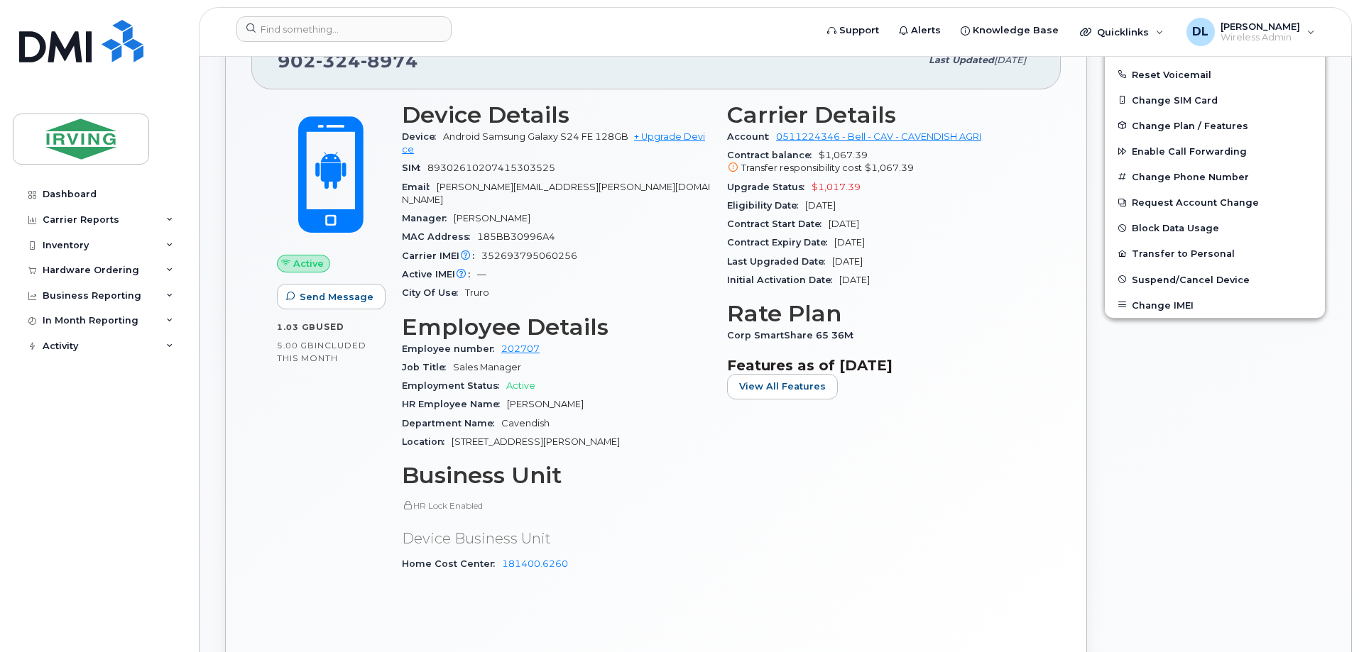
scroll to position [426, 0]
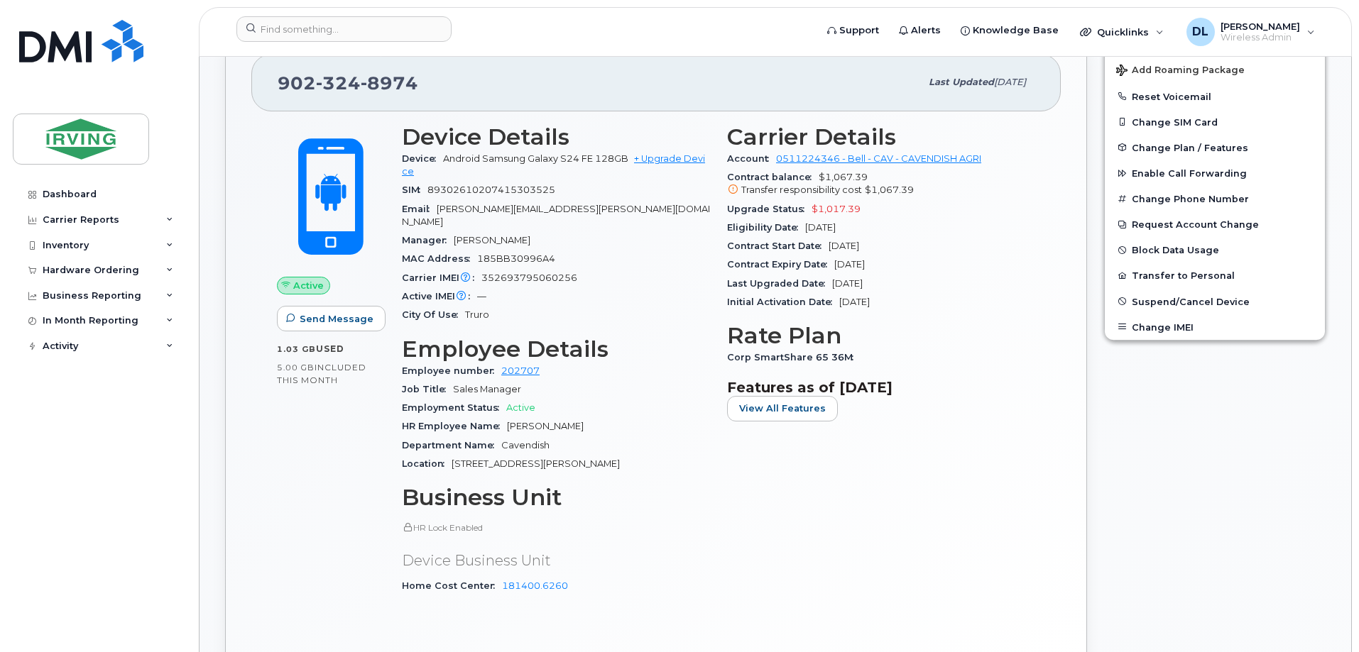
click at [925, 539] on div "Carrier Details Account 0511224346 - Bell - CAV - CAVENDISH AGRI Contract balan…" at bounding box center [880, 366] width 325 height 500
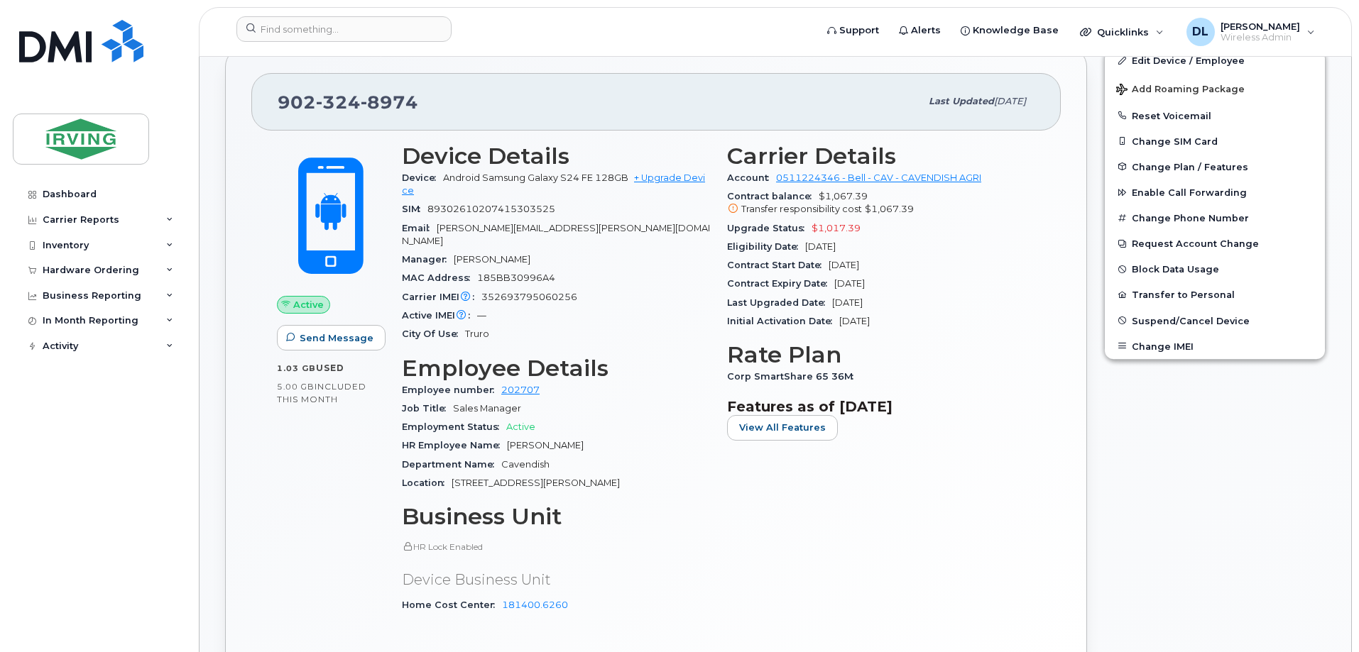
scroll to position [497, 0]
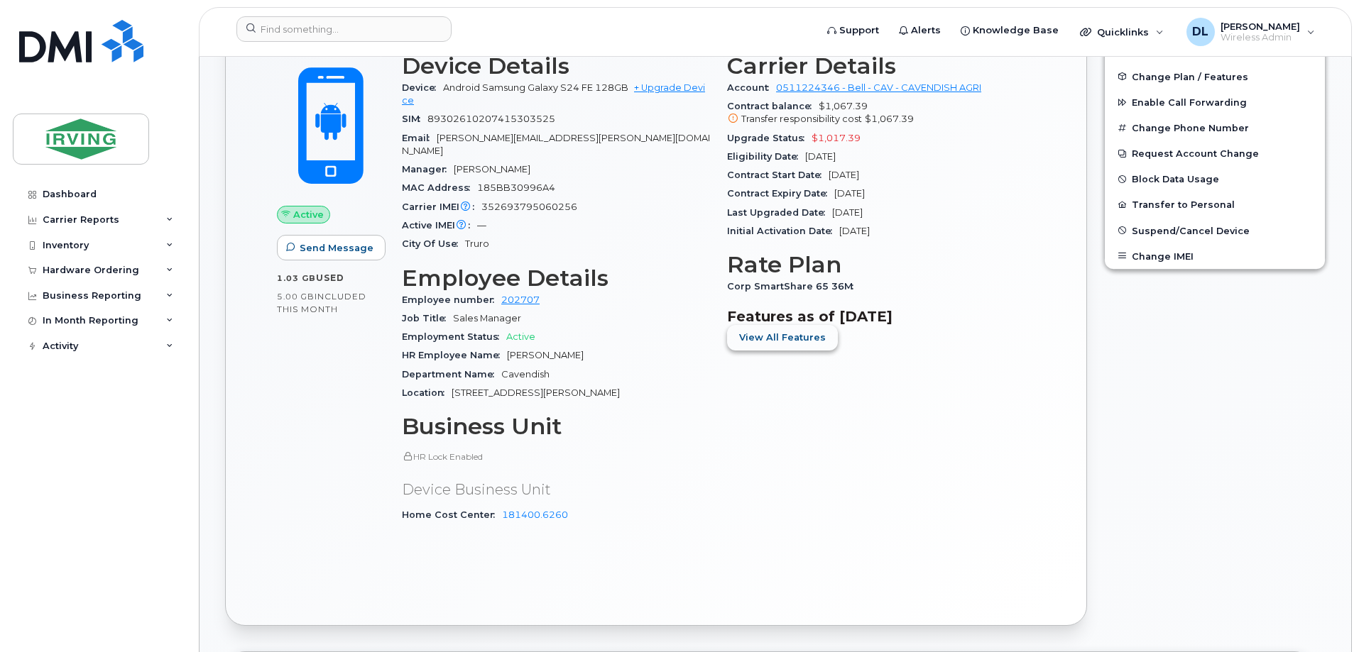
click at [790, 334] on span "View All Features" at bounding box center [782, 337] width 87 height 13
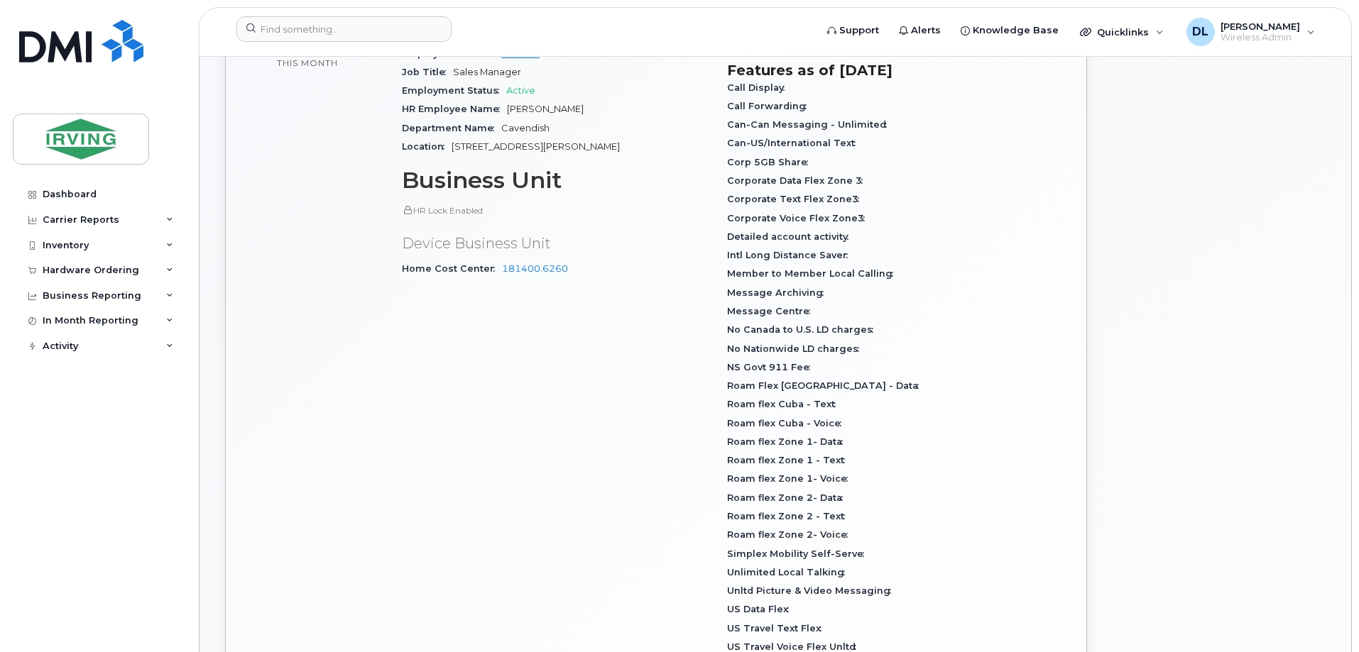
scroll to position [710, 0]
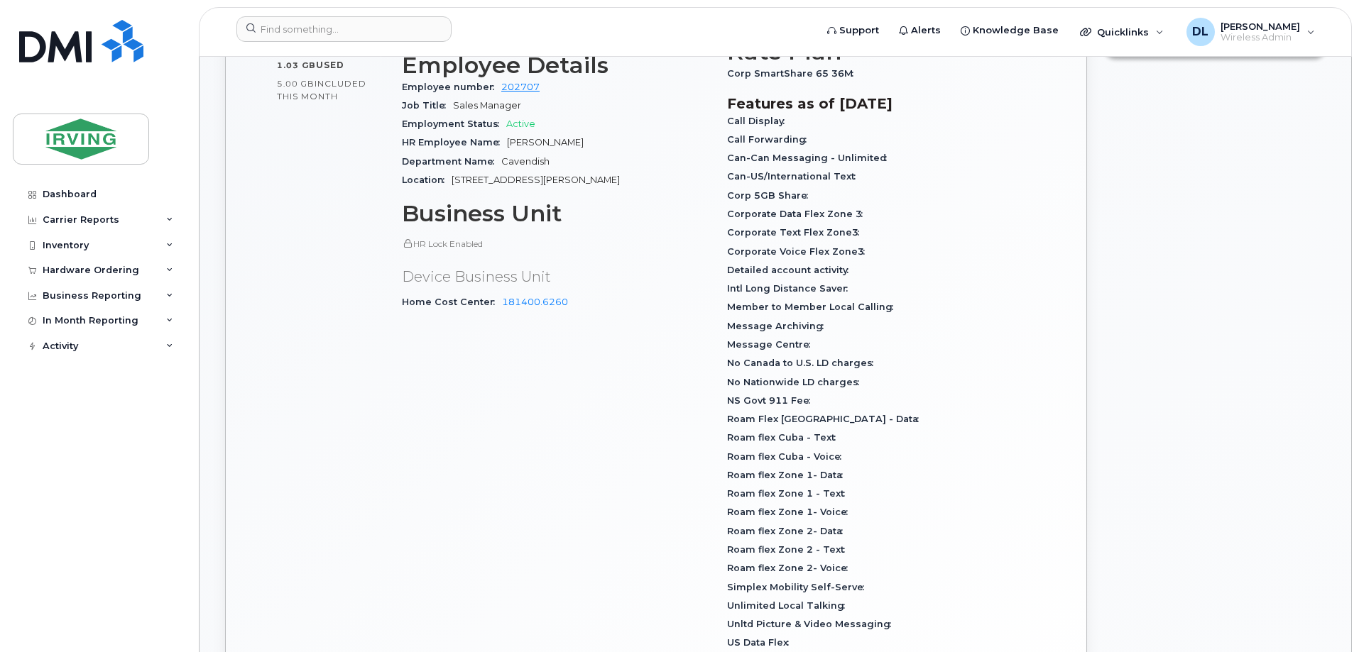
click at [970, 582] on div "Simplex Mobility Self-Serve" at bounding box center [881, 588] width 308 height 18
click at [926, 559] on div "Roam flex Zone 2- Voice" at bounding box center [881, 568] width 308 height 18
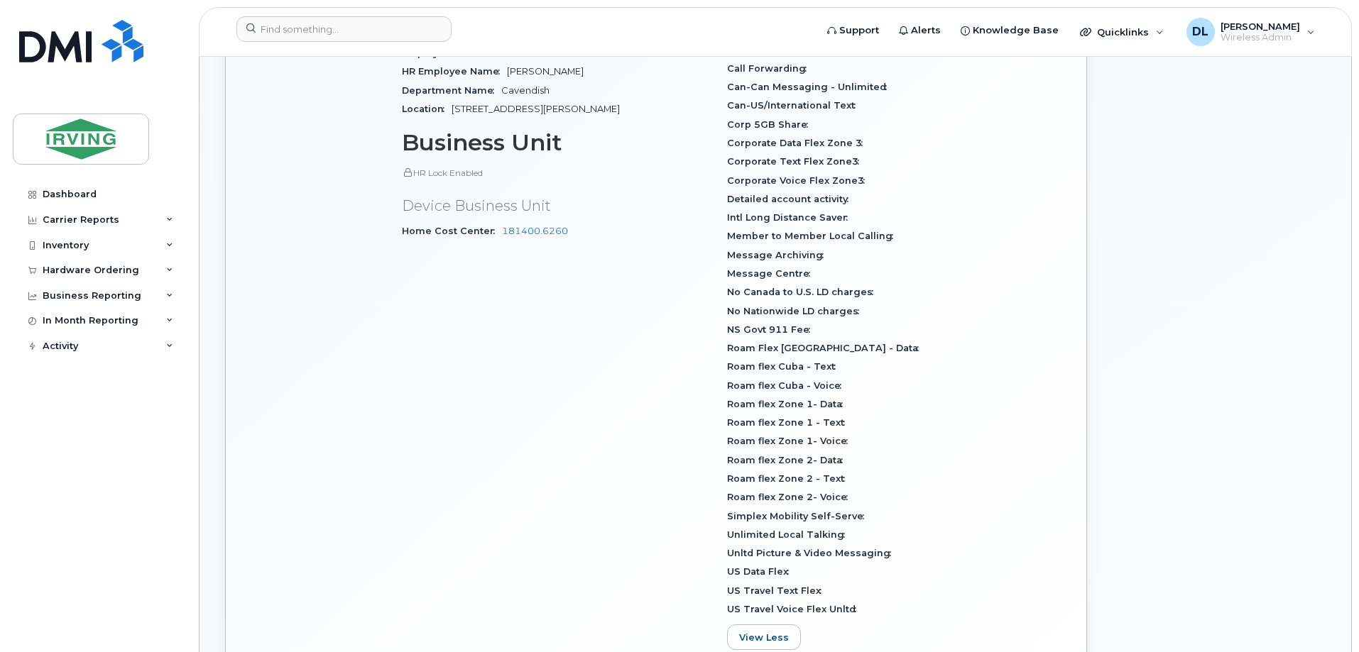
scroll to position [852, 0]
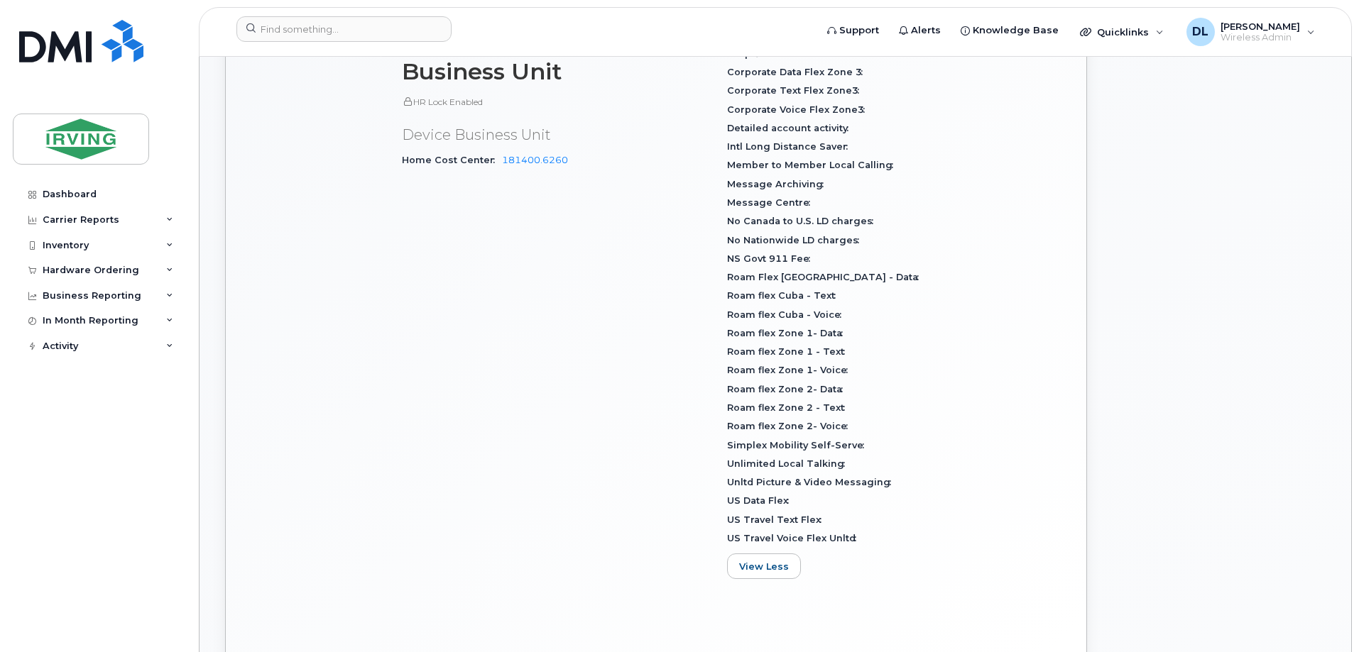
click at [1185, 215] on div "Edit Device / Employee Add Roaming Package Reset Voicemail Change SIM Card Chan…" at bounding box center [1214, 141] width 239 height 1096
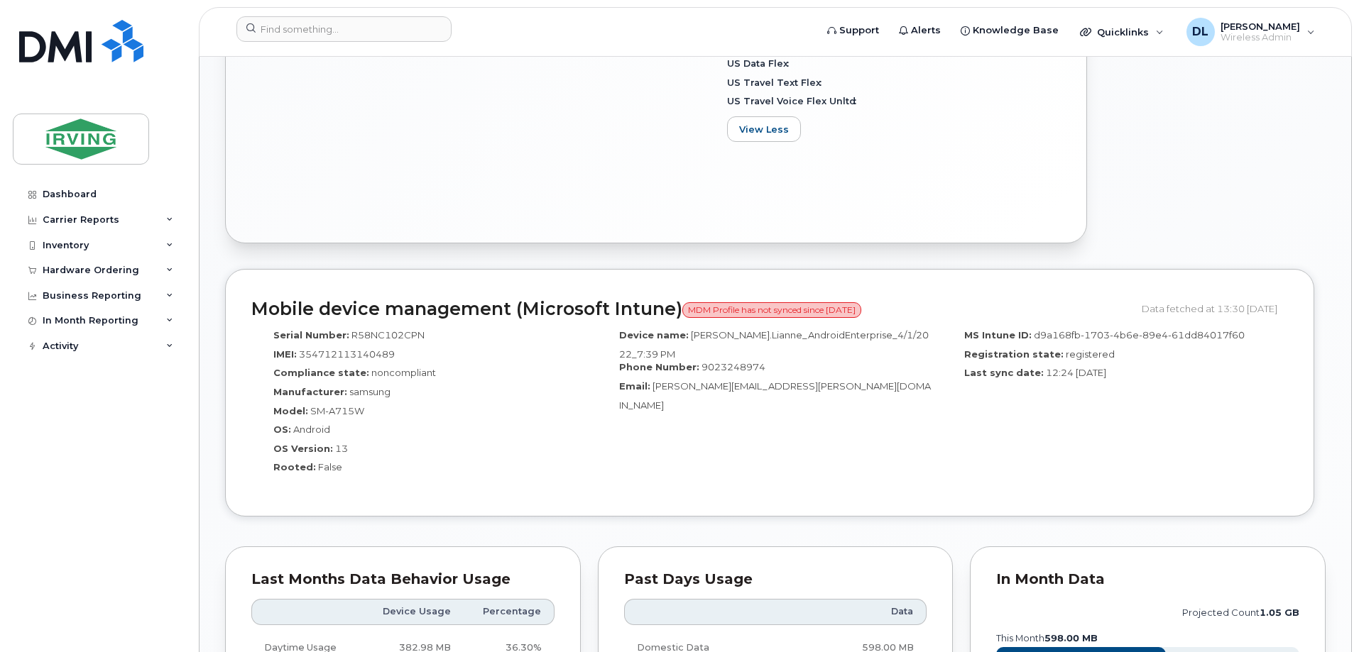
scroll to position [1349, 0]
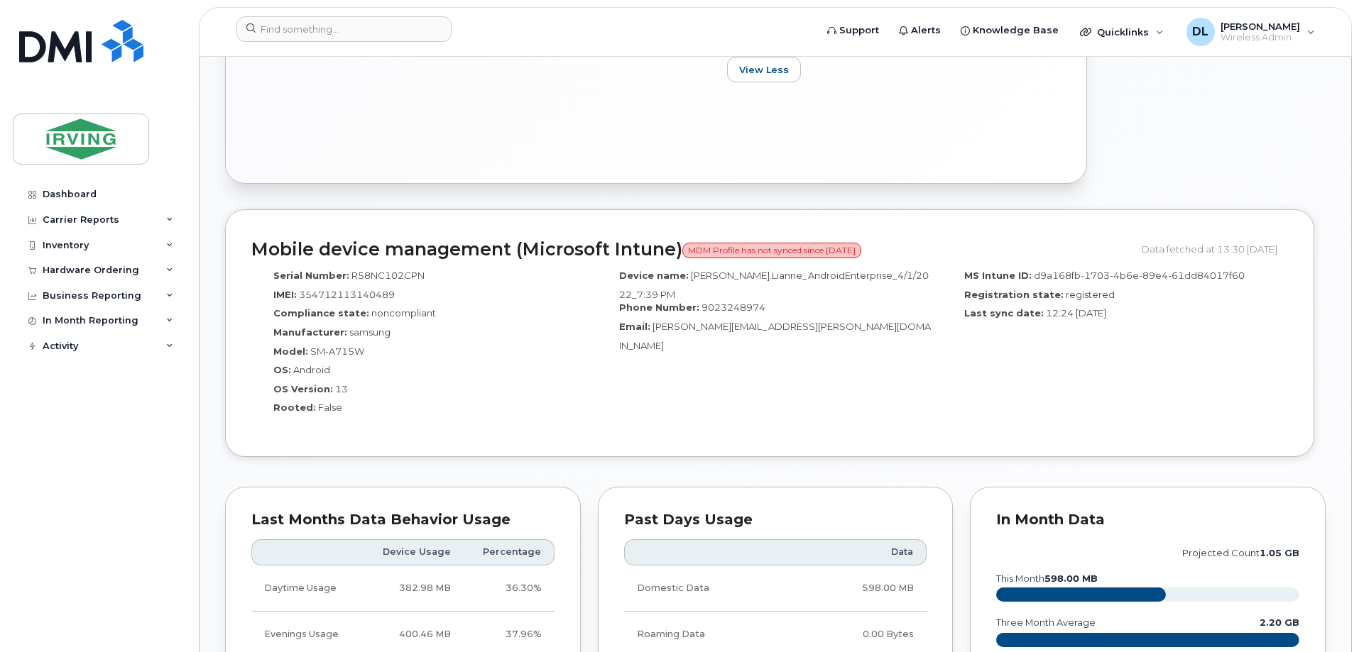
click at [647, 395] on div "Device name: [PERSON_NAME].Lianne_AndroidEnterprise_4/1/2022_7:39 PM Phone Numb…" at bounding box center [770, 347] width 346 height 168
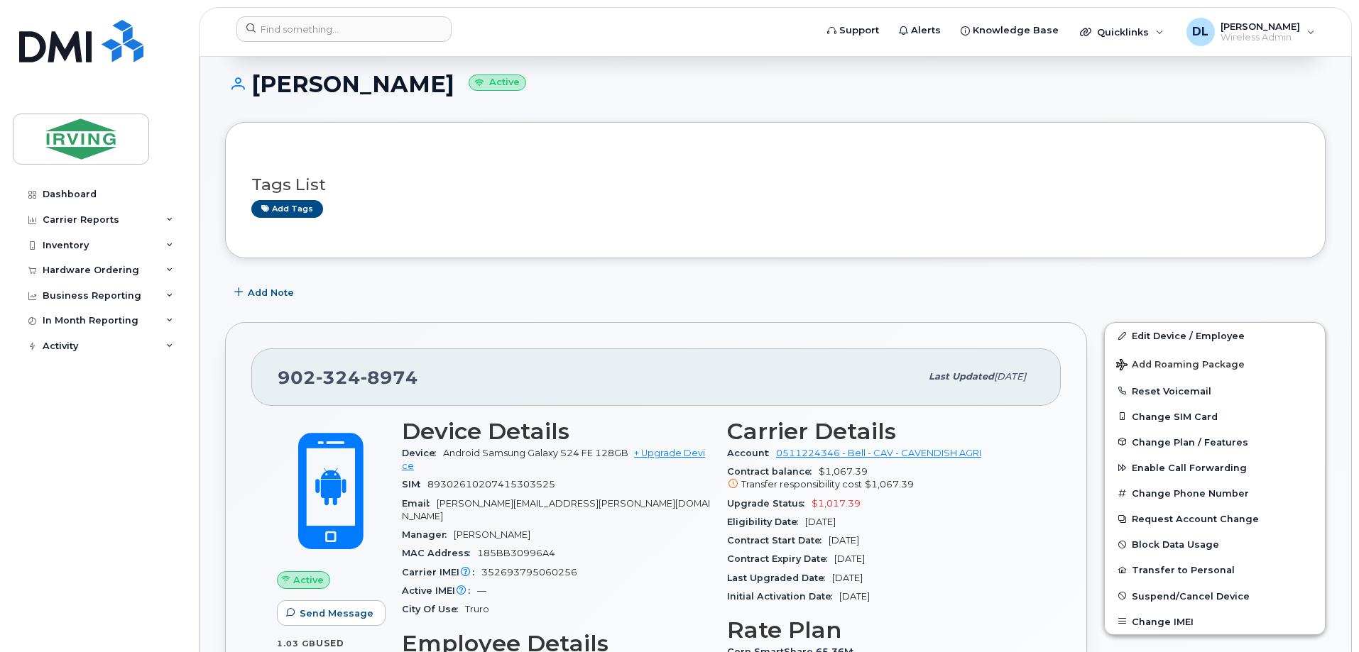
scroll to position [0, 0]
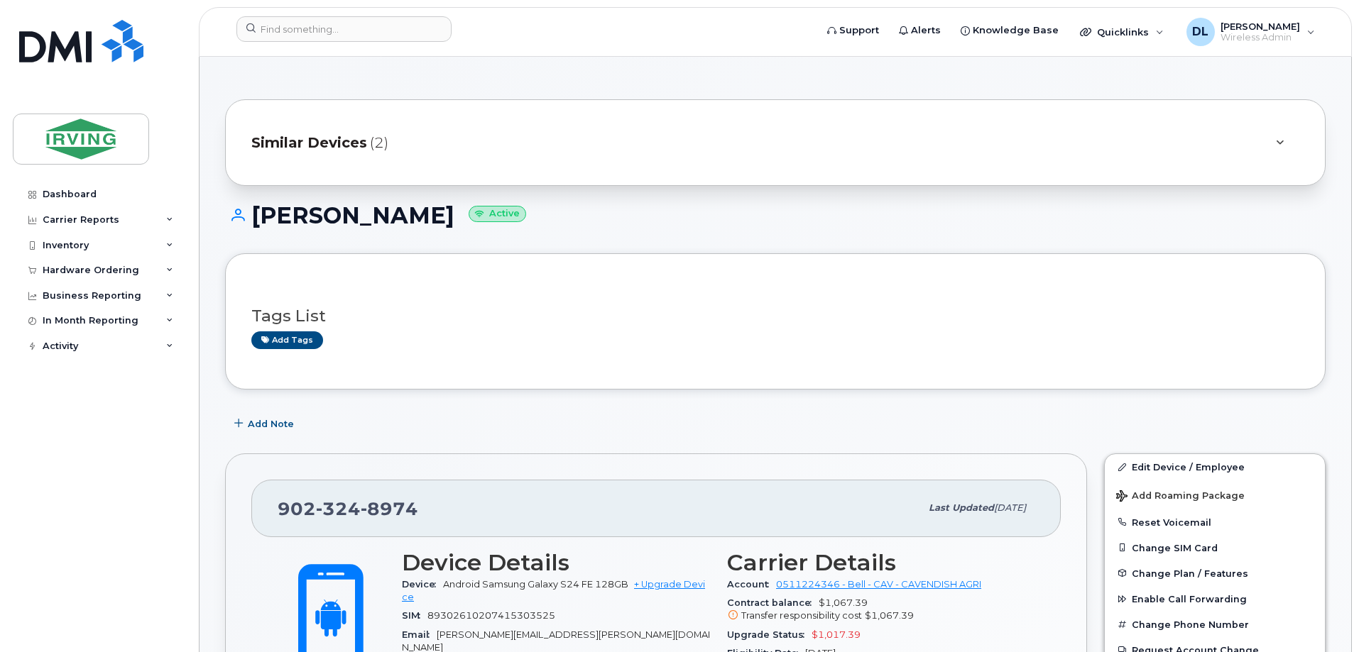
click at [337, 143] on span "Similar Devices" at bounding box center [309, 143] width 116 height 21
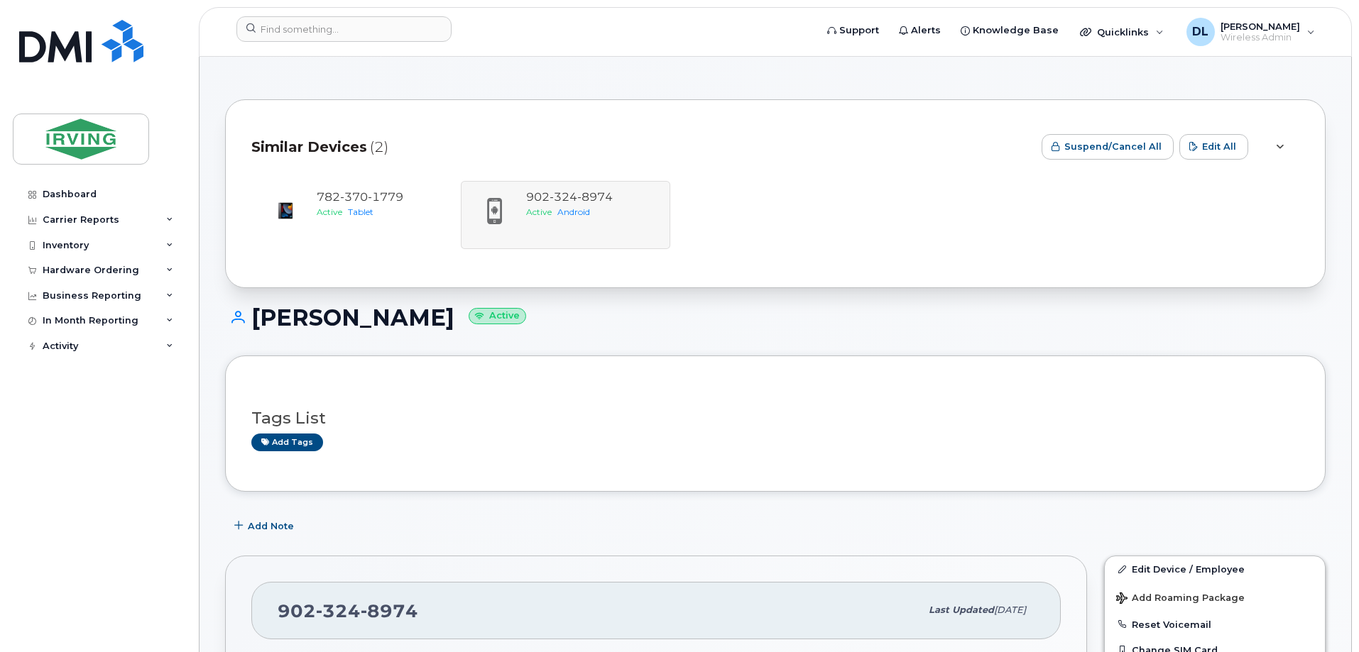
click at [337, 143] on span "Similar Devices" at bounding box center [309, 147] width 116 height 21
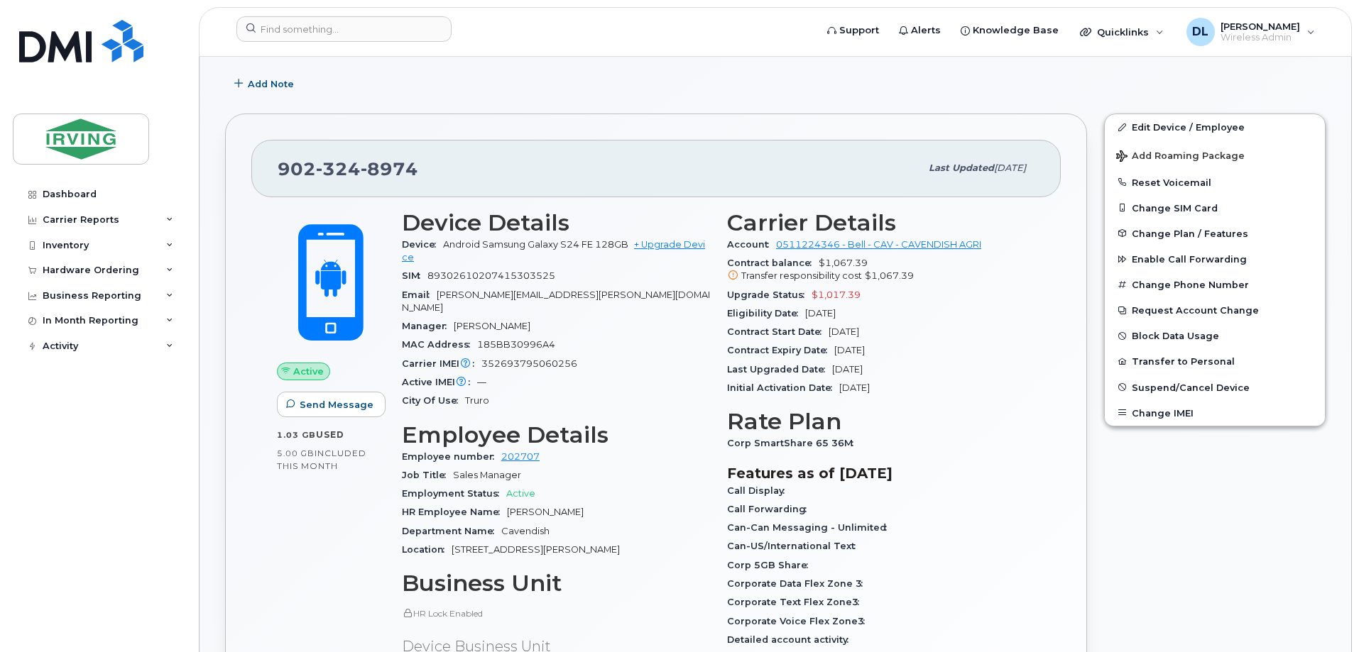
scroll to position [355, 0]
